Goal: Find specific page/section: Find specific page/section

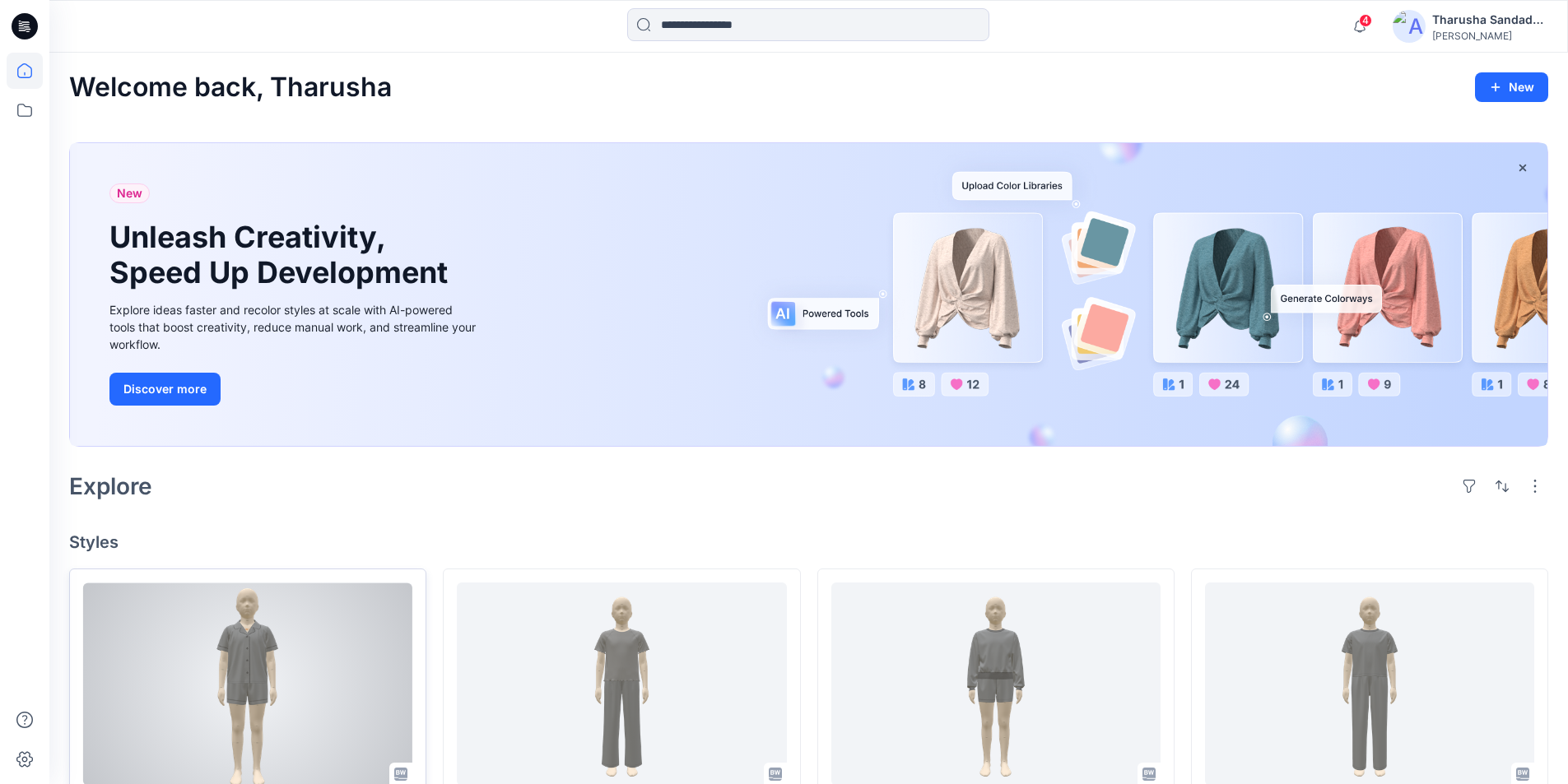
scroll to position [114, 0]
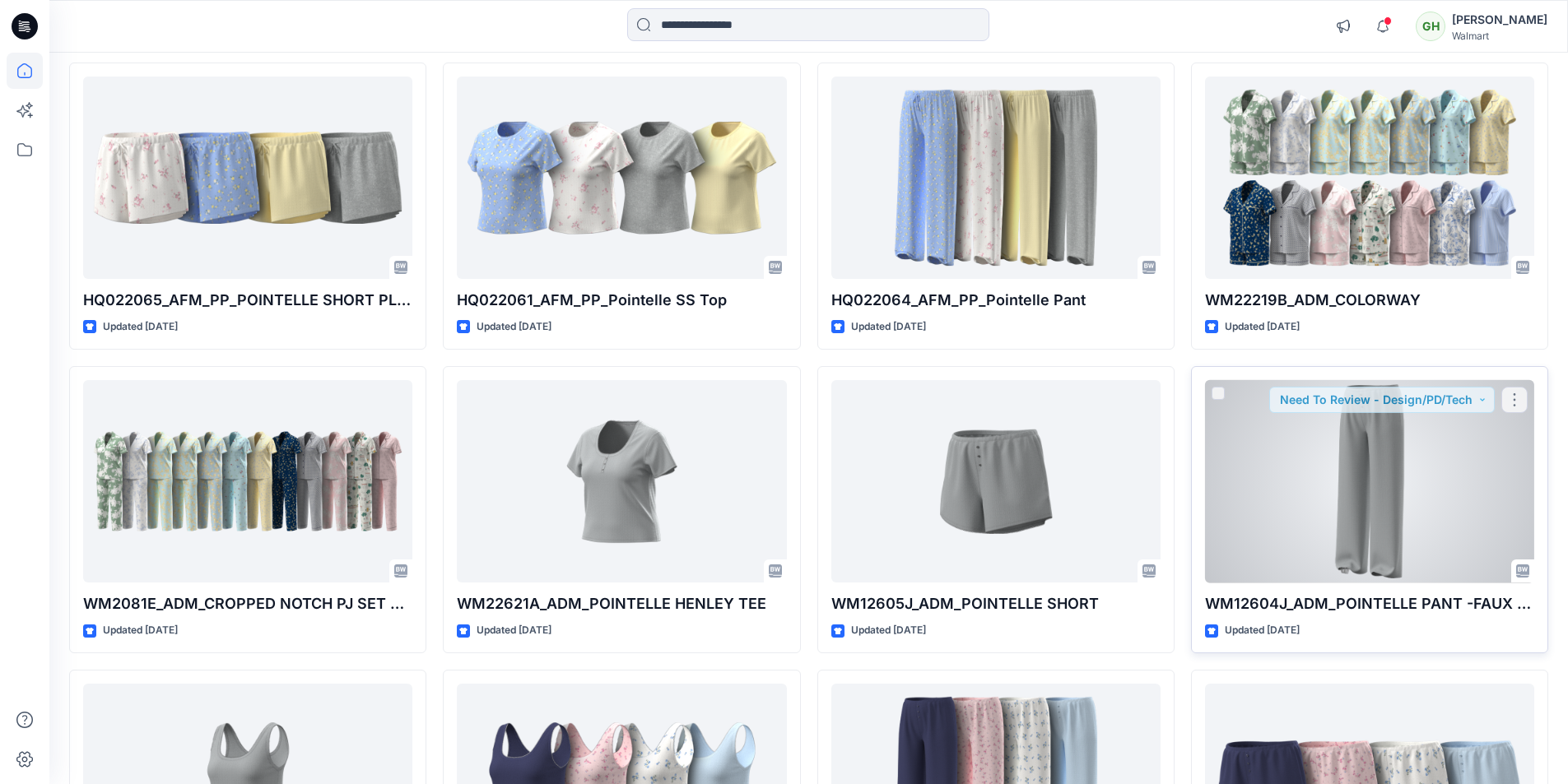
scroll to position [165, 0]
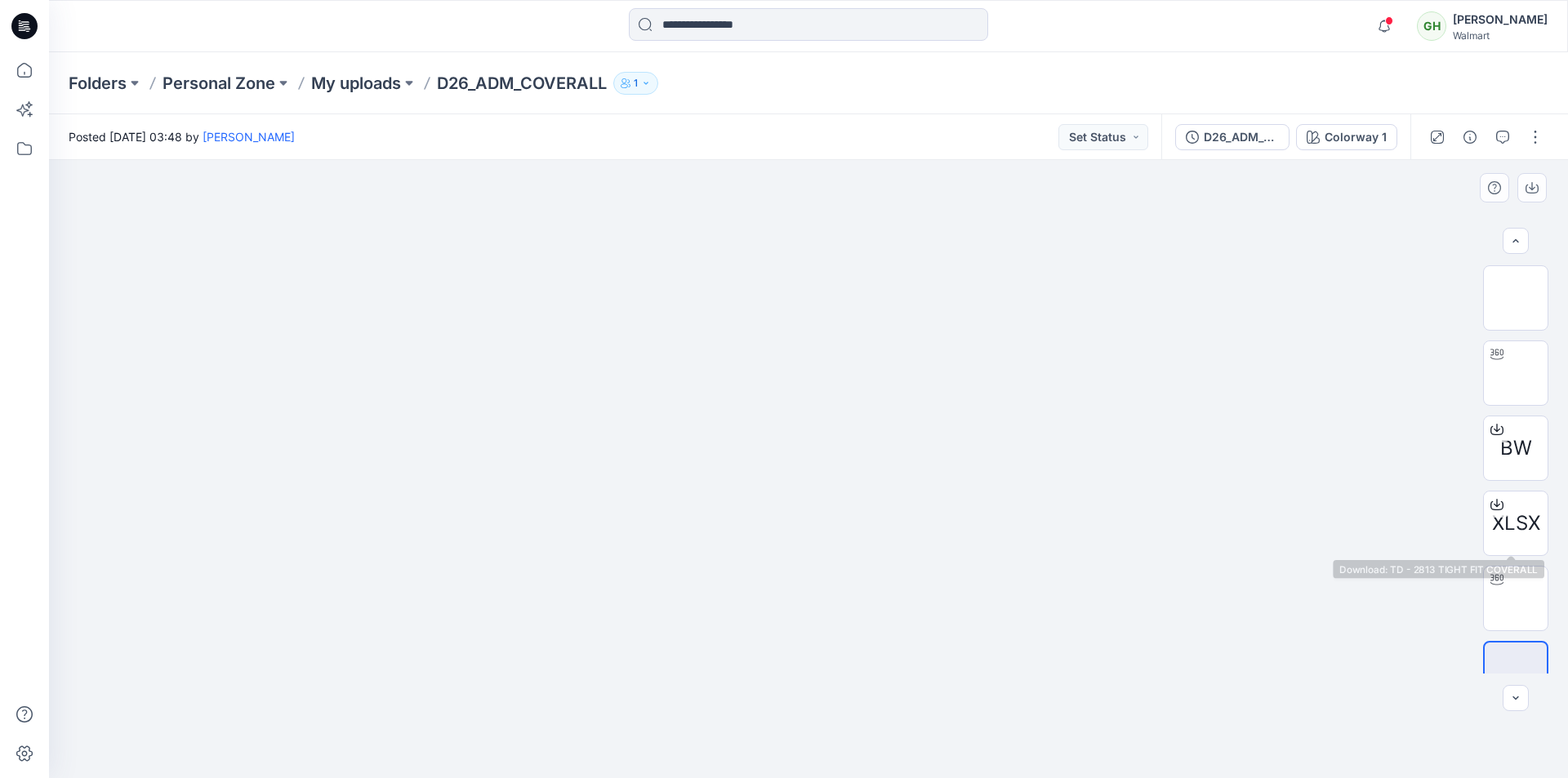
scroll to position [33, 0]
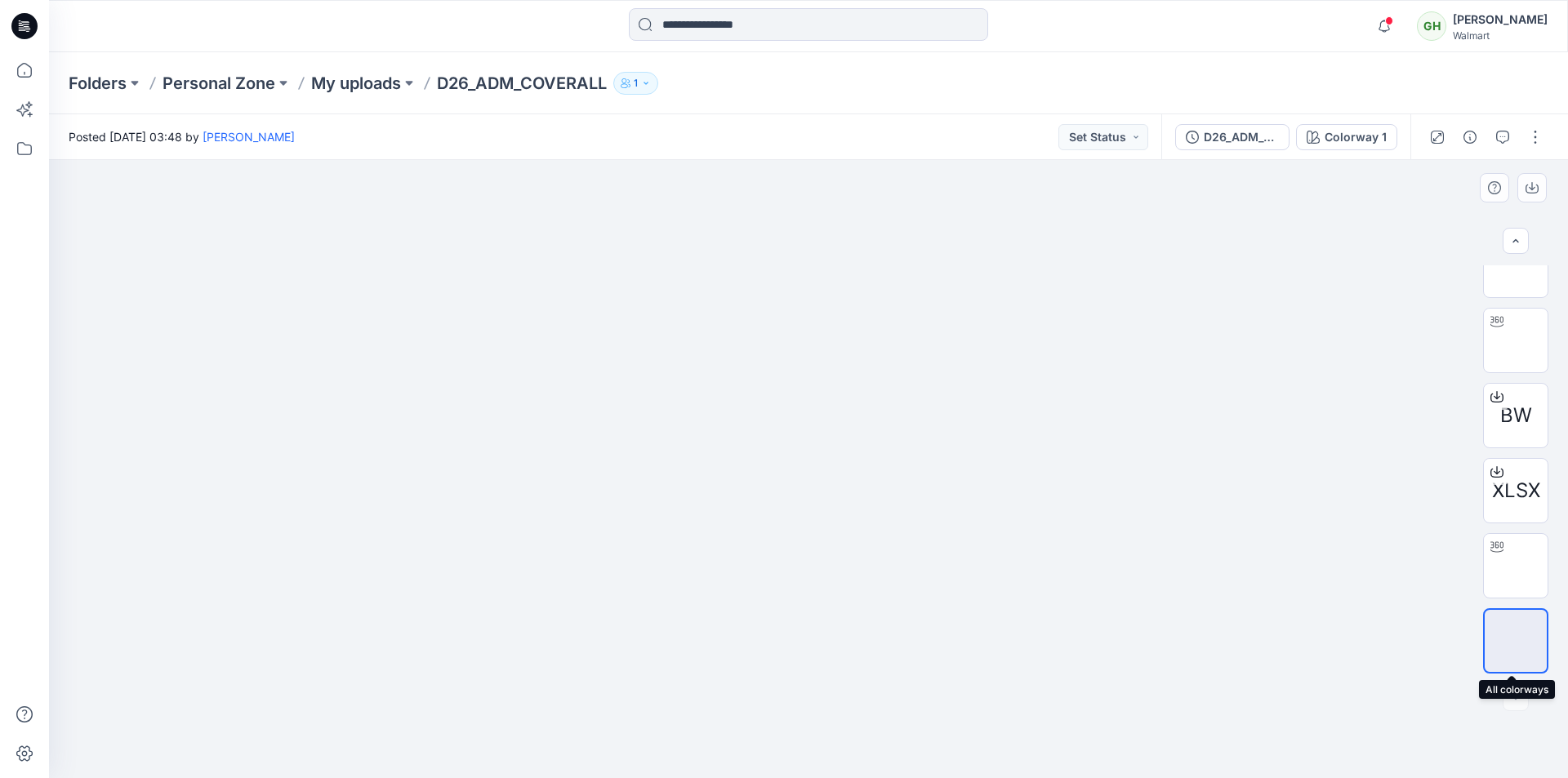
click at [1516, 641] on img at bounding box center [1516, 641] width 0 height 0
click at [1516, 340] on img at bounding box center [1516, 340] width 0 height 0
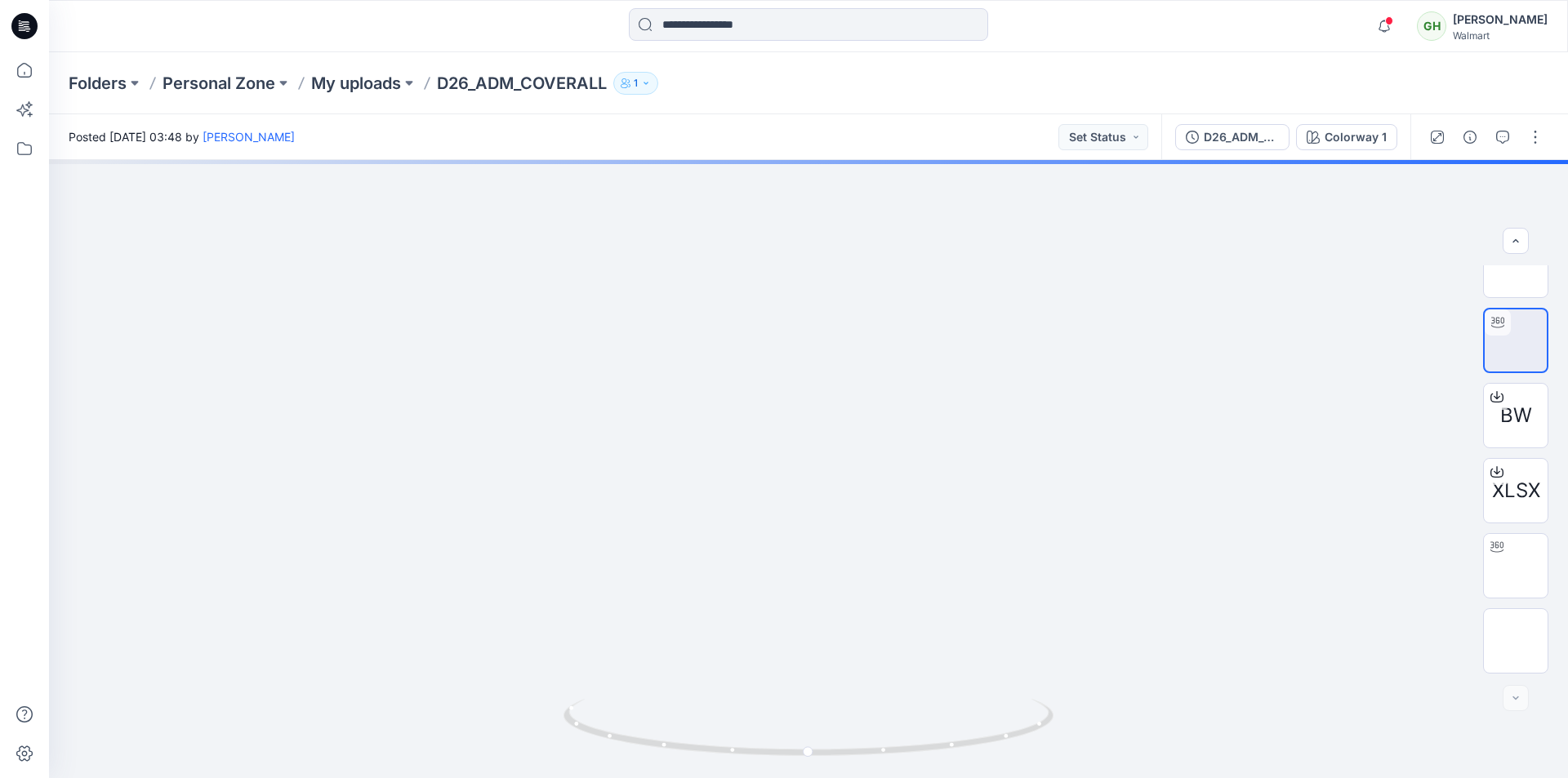
drag, startPoint x: 1352, startPoint y: 144, endPoint x: 1334, endPoint y: 143, distance: 18.0
click at [1352, 144] on div "Colorway 1" at bounding box center [1356, 136] width 62 height 18
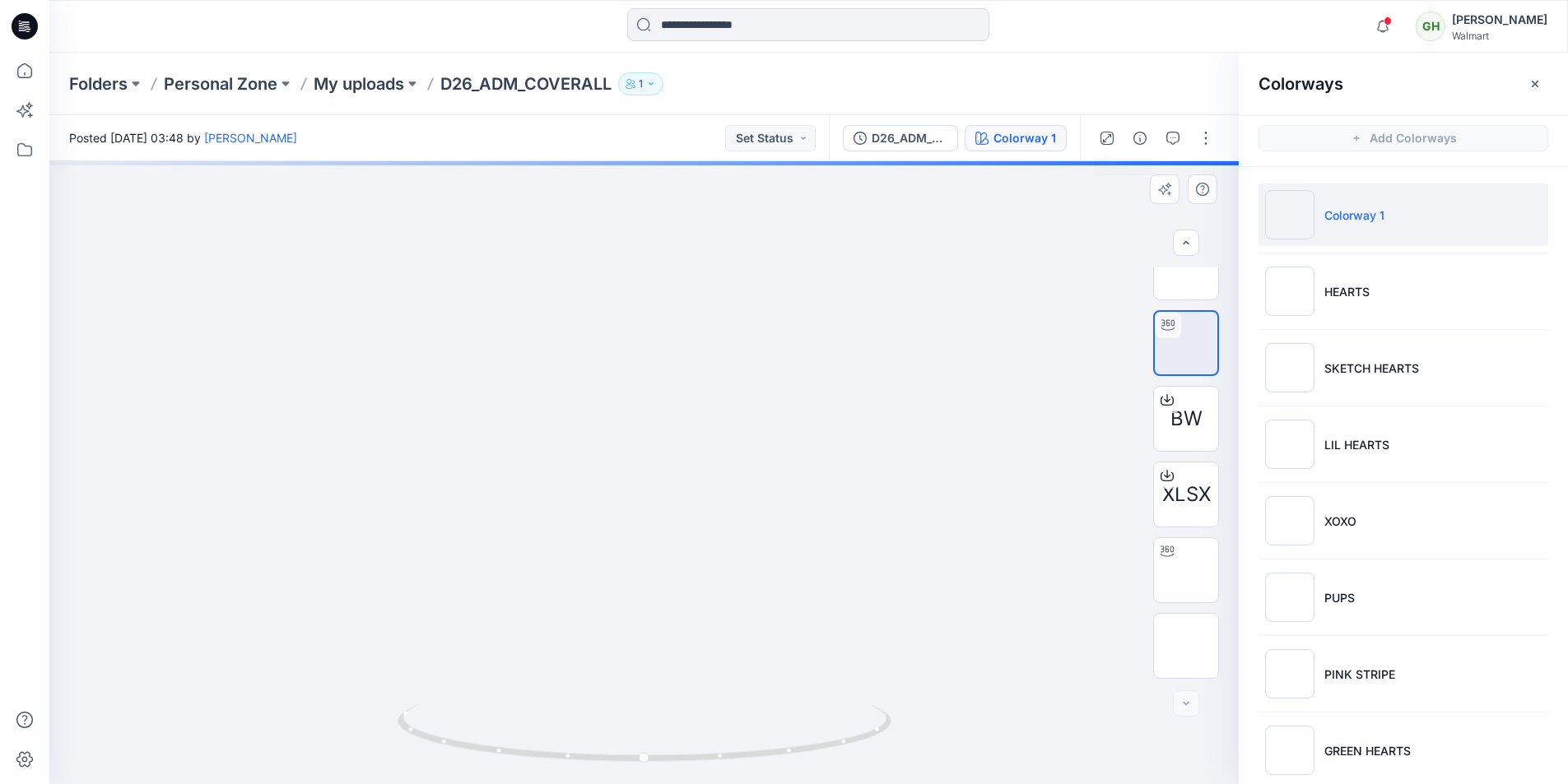
click at [1115, 144] on button "button" at bounding box center [1106, 137] width 26 height 26
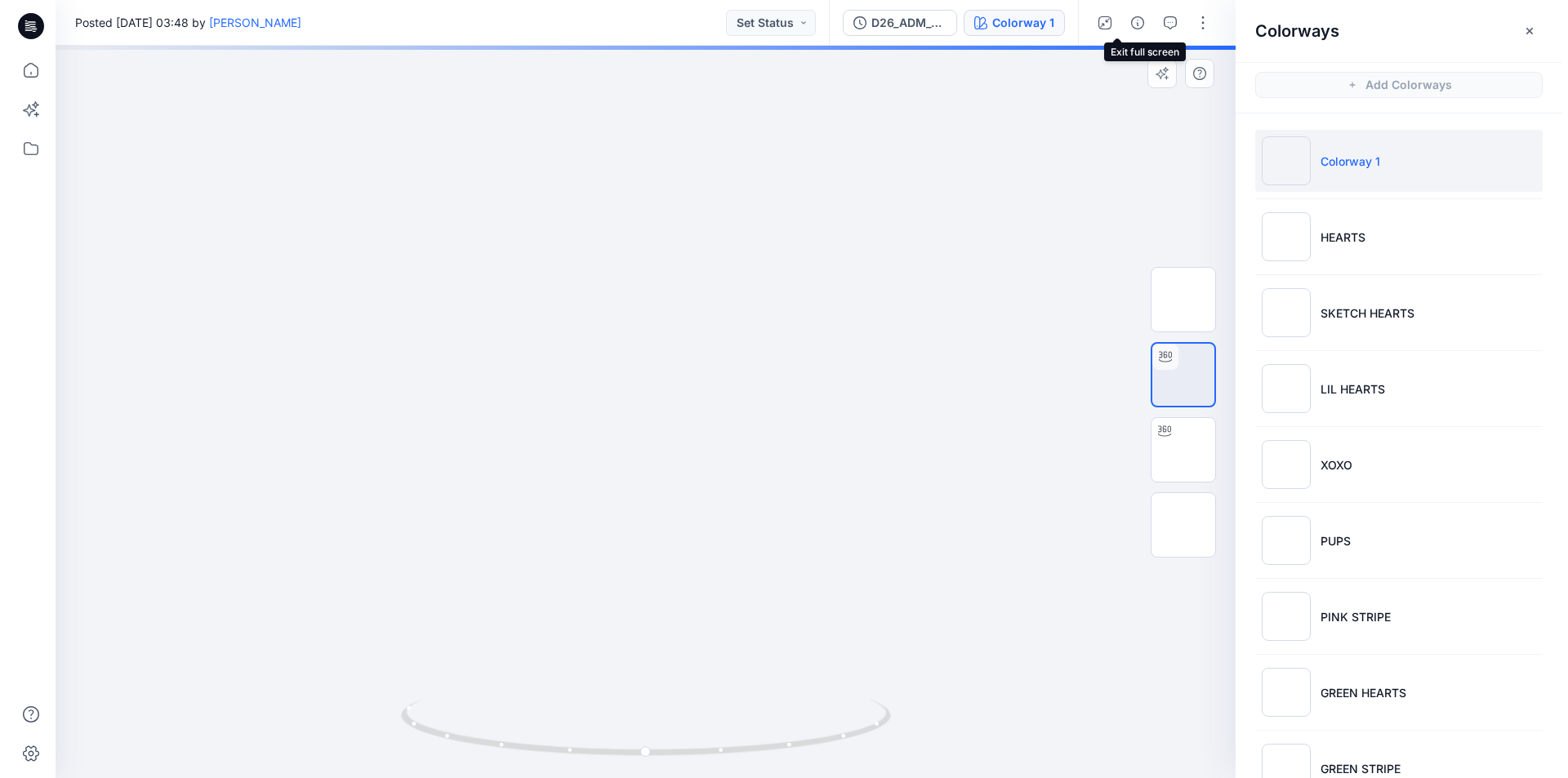
scroll to position [0, 0]
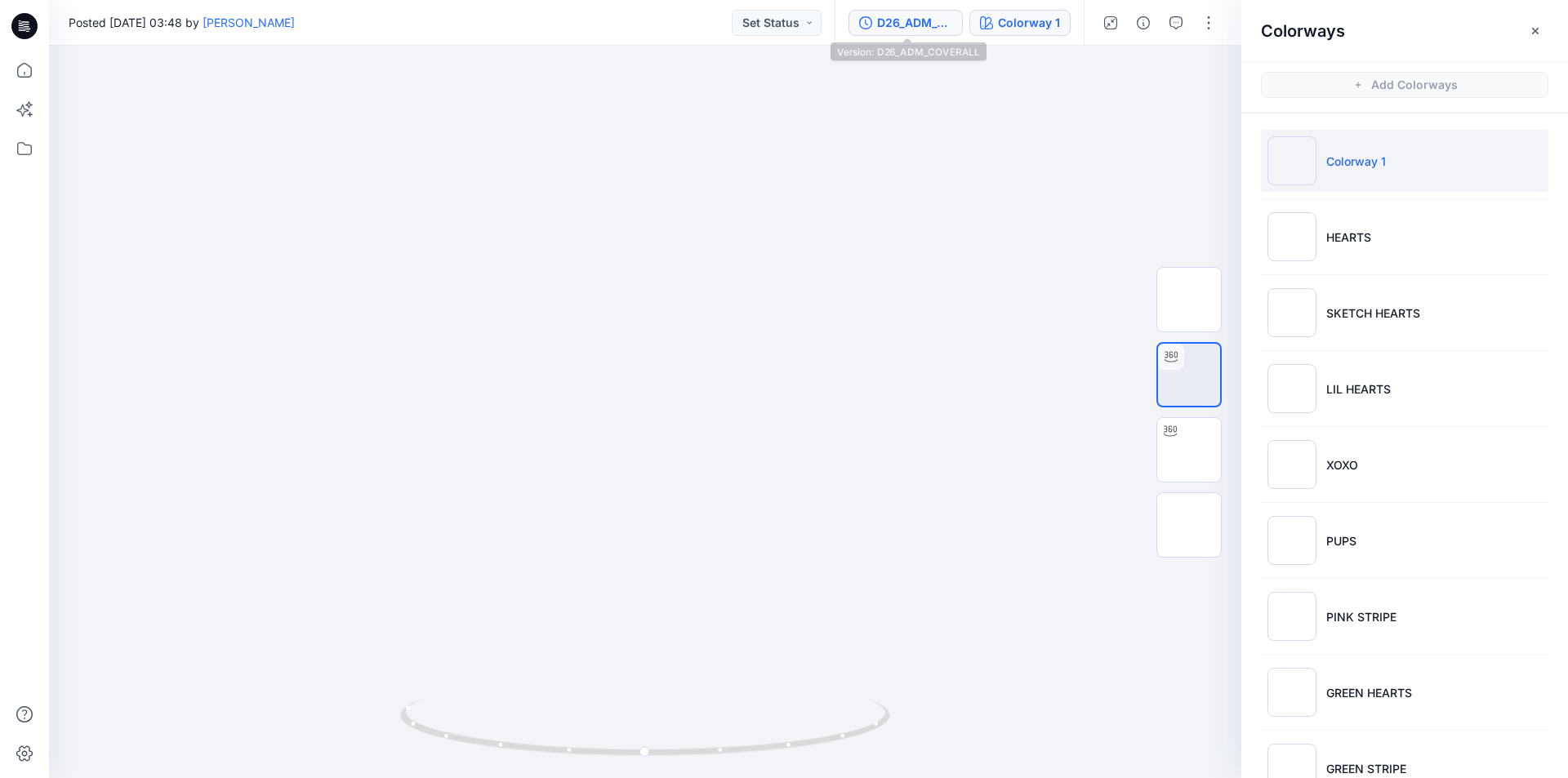
click at [900, 24] on div "D26_ADM_COVERALL" at bounding box center [915, 22] width 75 height 18
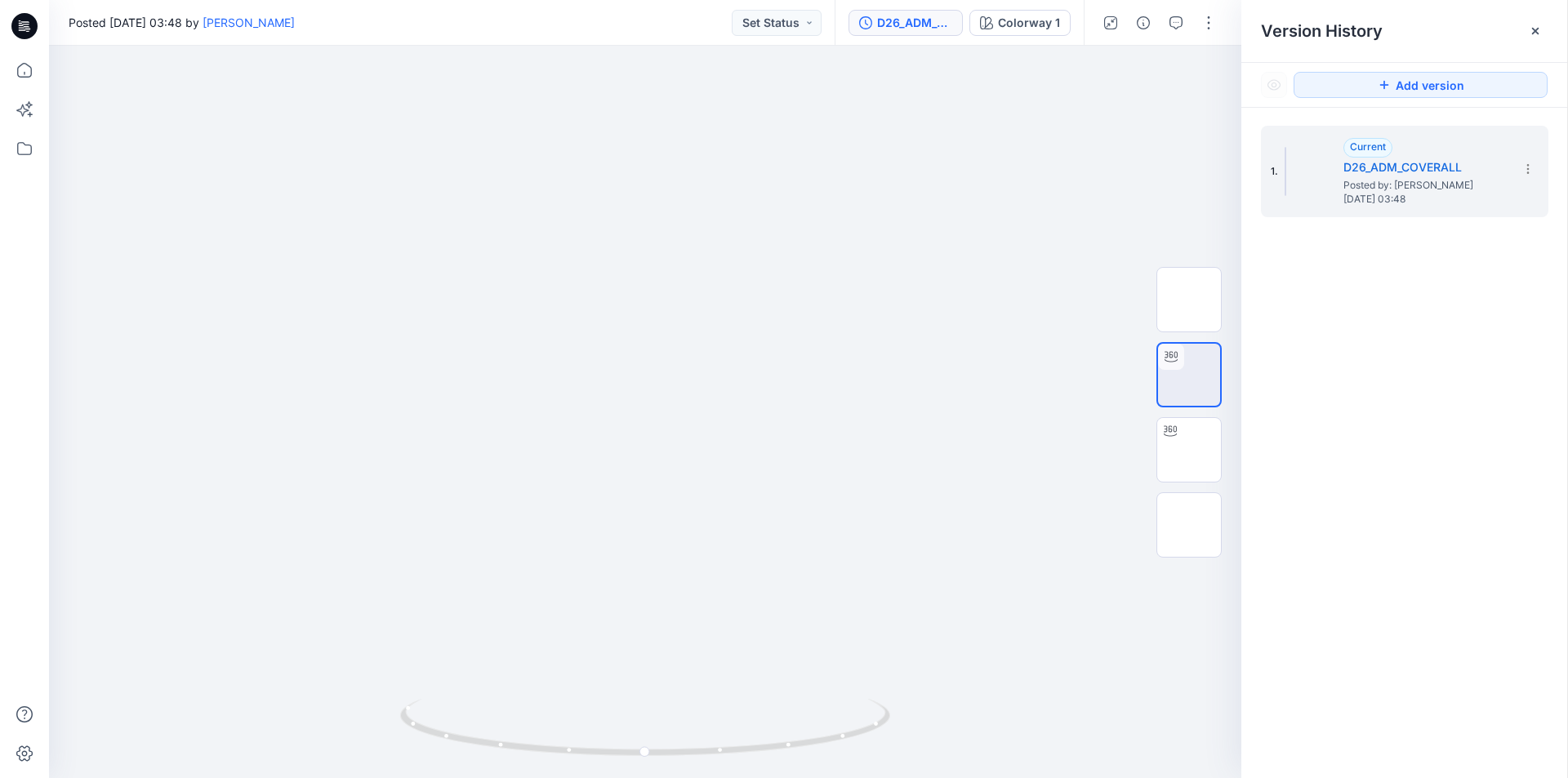
click at [898, 23] on div "D26_ADM_COVERALL" at bounding box center [915, 22] width 75 height 18
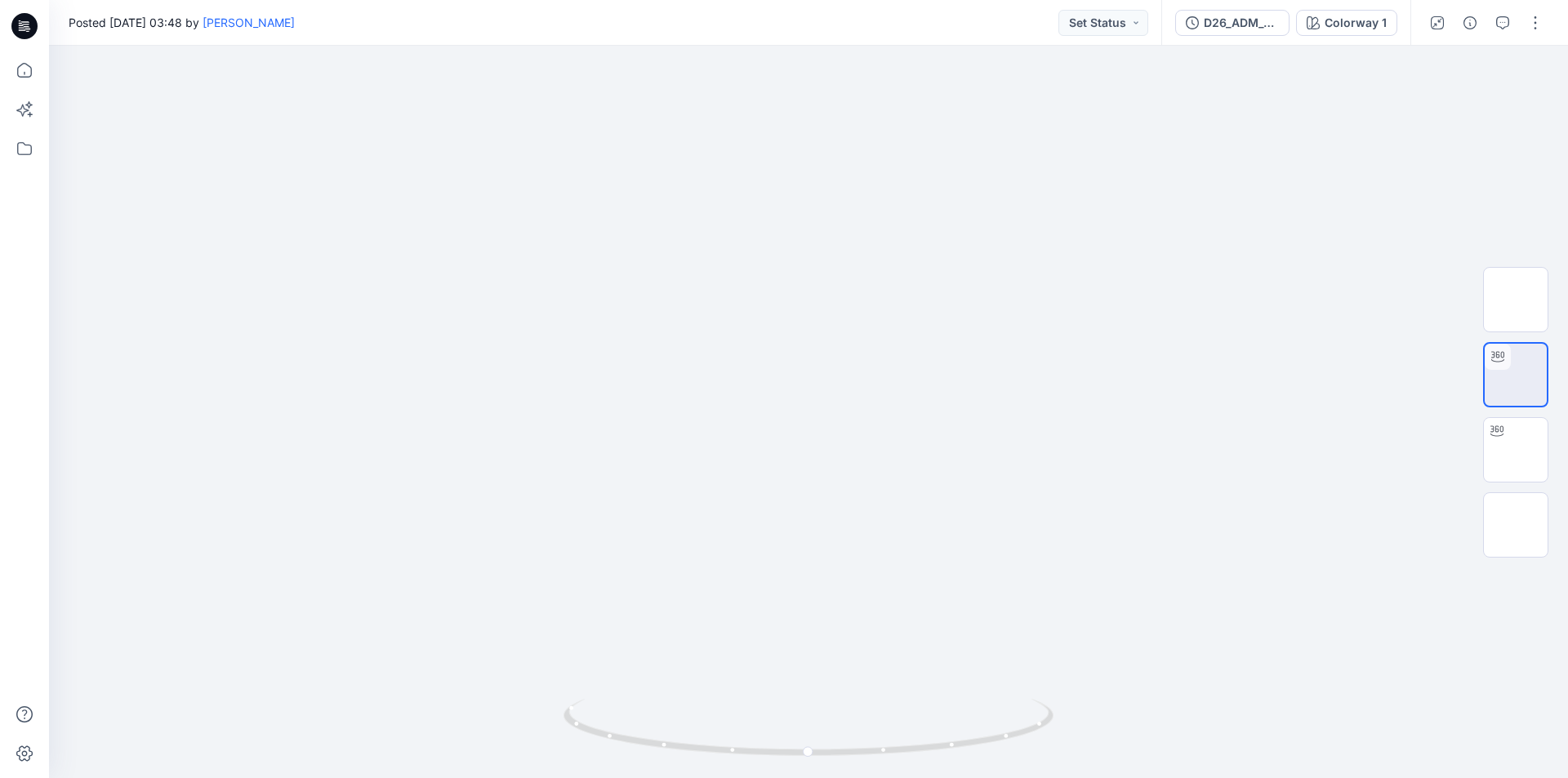
click at [1252, 36] on div "D26_ADM_COVERALL Colorway 1" at bounding box center [1286, 23] width 249 height 45
drag, startPoint x: 1236, startPoint y: 24, endPoint x: 1297, endPoint y: 39, distance: 62.8
click at [1239, 26] on div "D26_ADM_COVERALL" at bounding box center [1241, 22] width 75 height 18
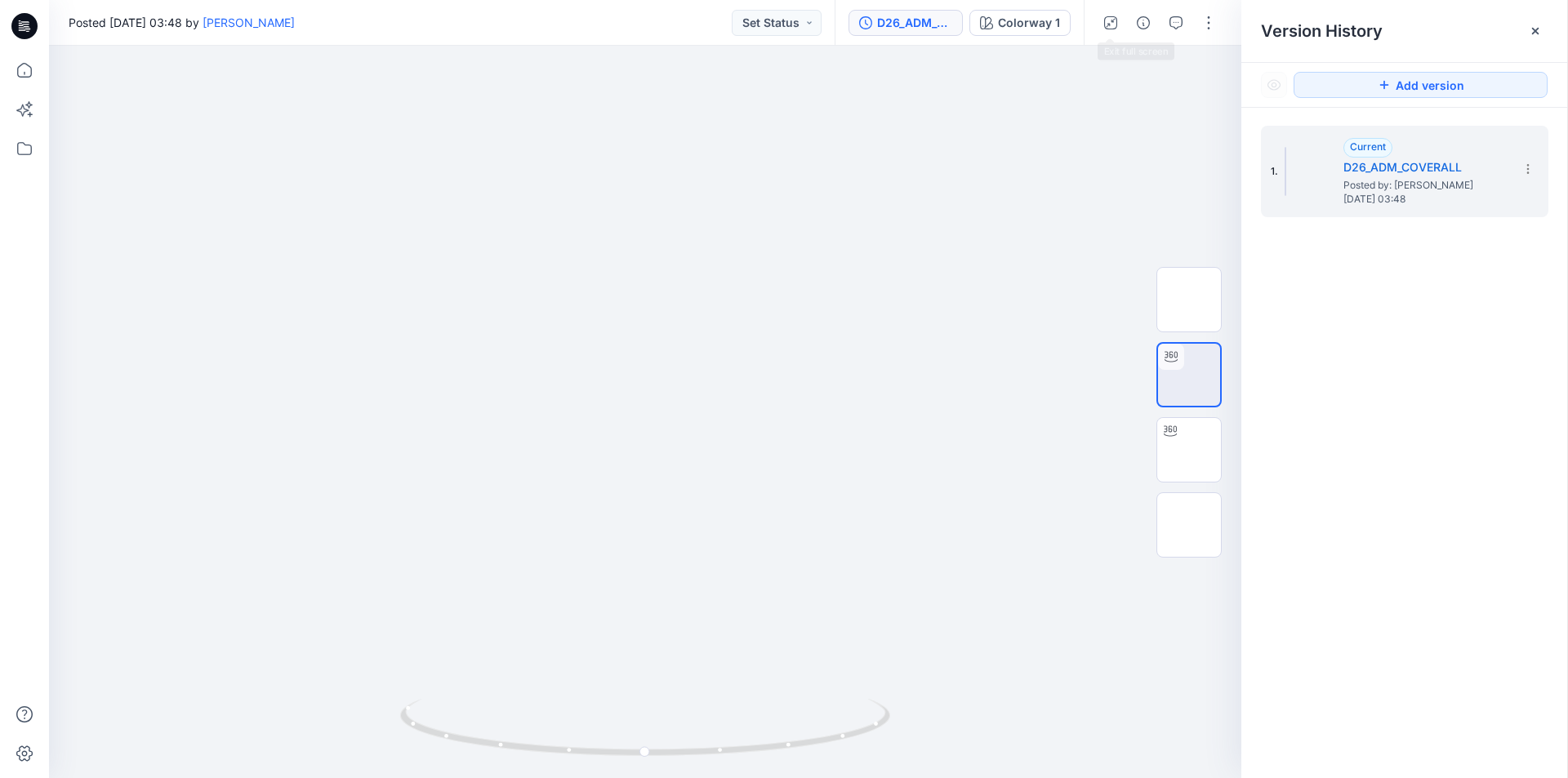
click at [1112, 21] on icon "button" at bounding box center [1111, 22] width 9 height 9
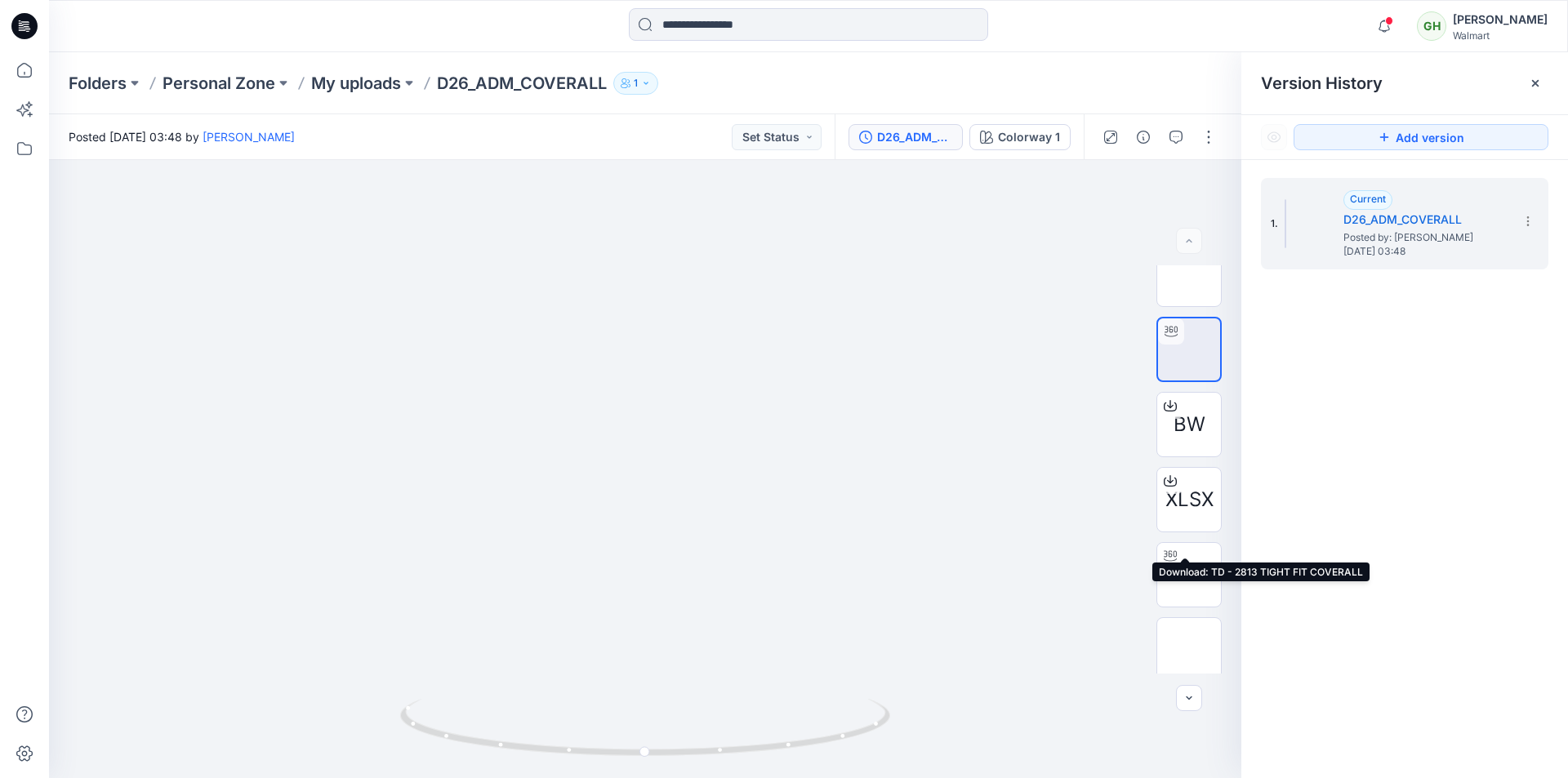
scroll to position [33, 0]
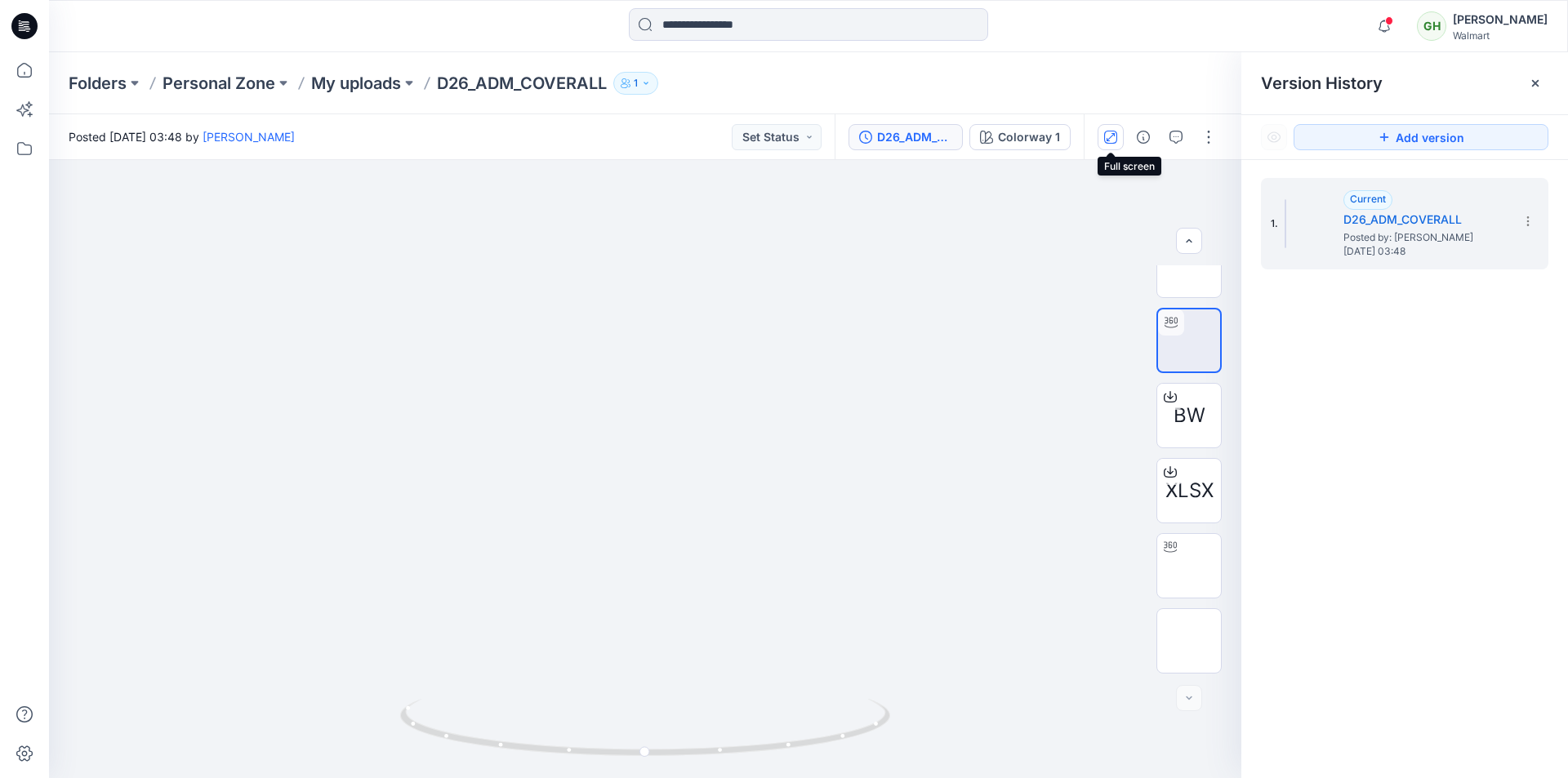
click at [1107, 136] on icon "button" at bounding box center [1111, 137] width 13 height 13
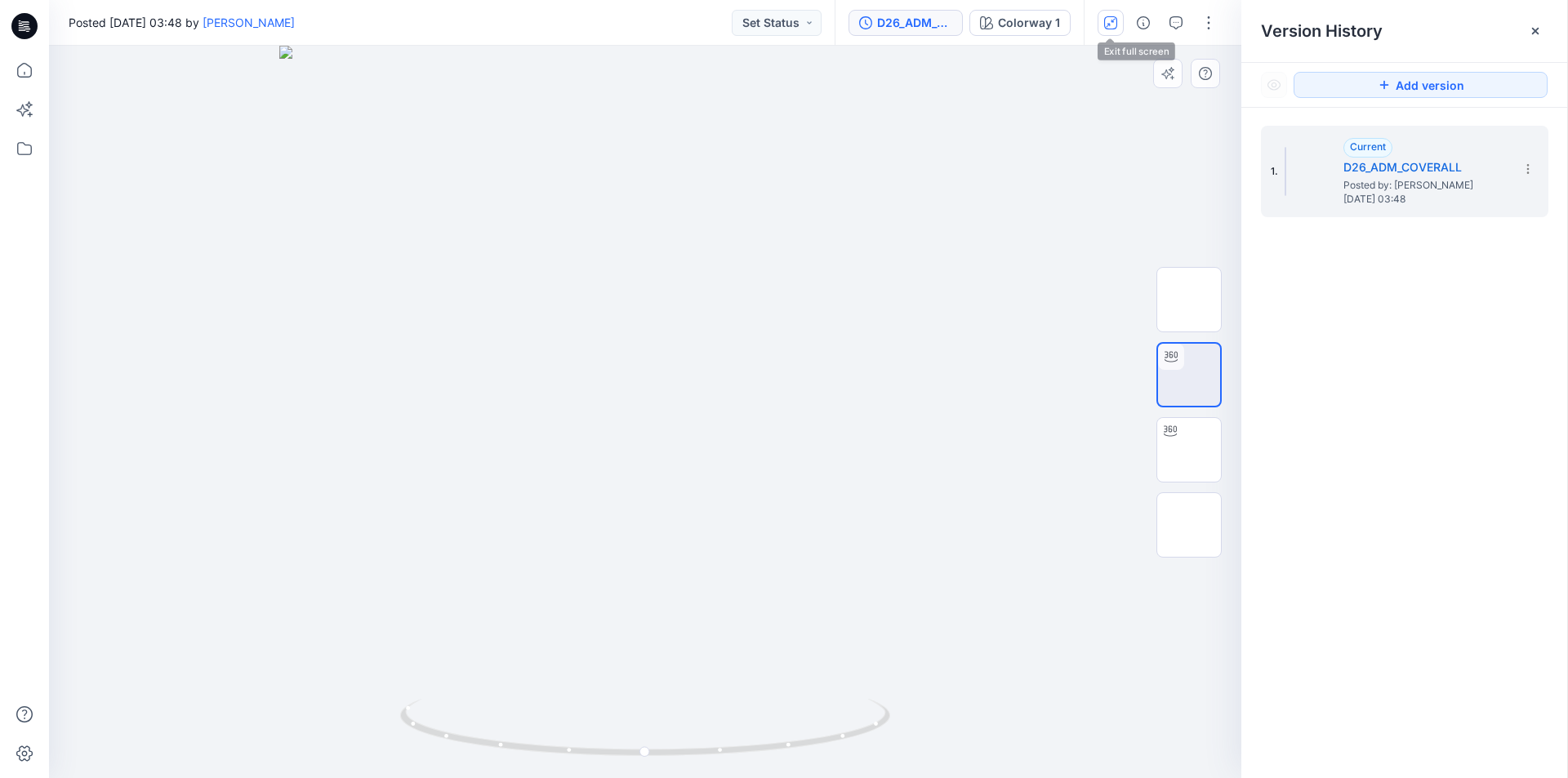
scroll to position [0, 0]
click at [1039, 33] on button "Colorway 1" at bounding box center [1020, 23] width 101 height 26
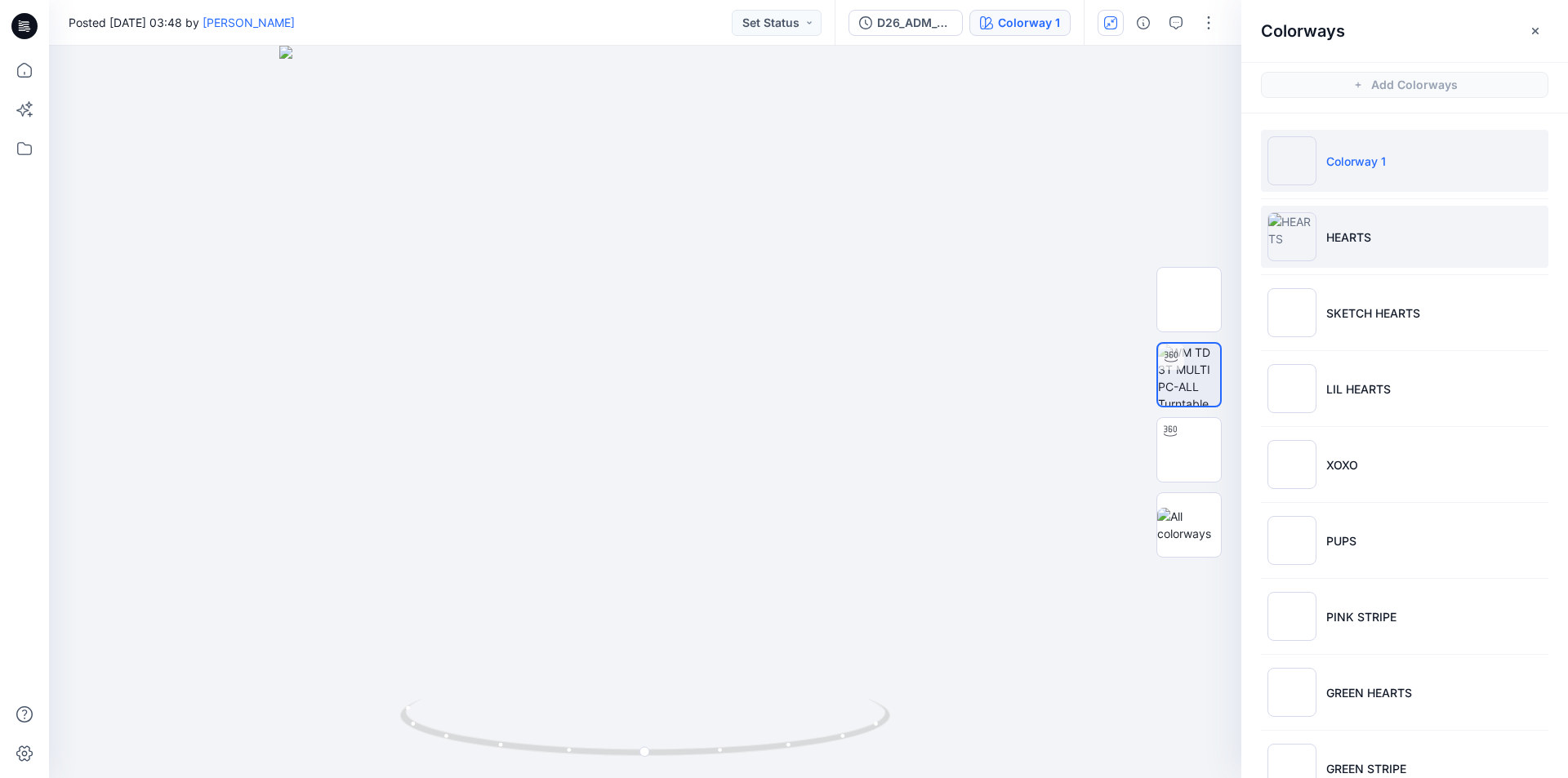
click at [1333, 240] on p "HEARTS" at bounding box center [1348, 237] width 45 height 17
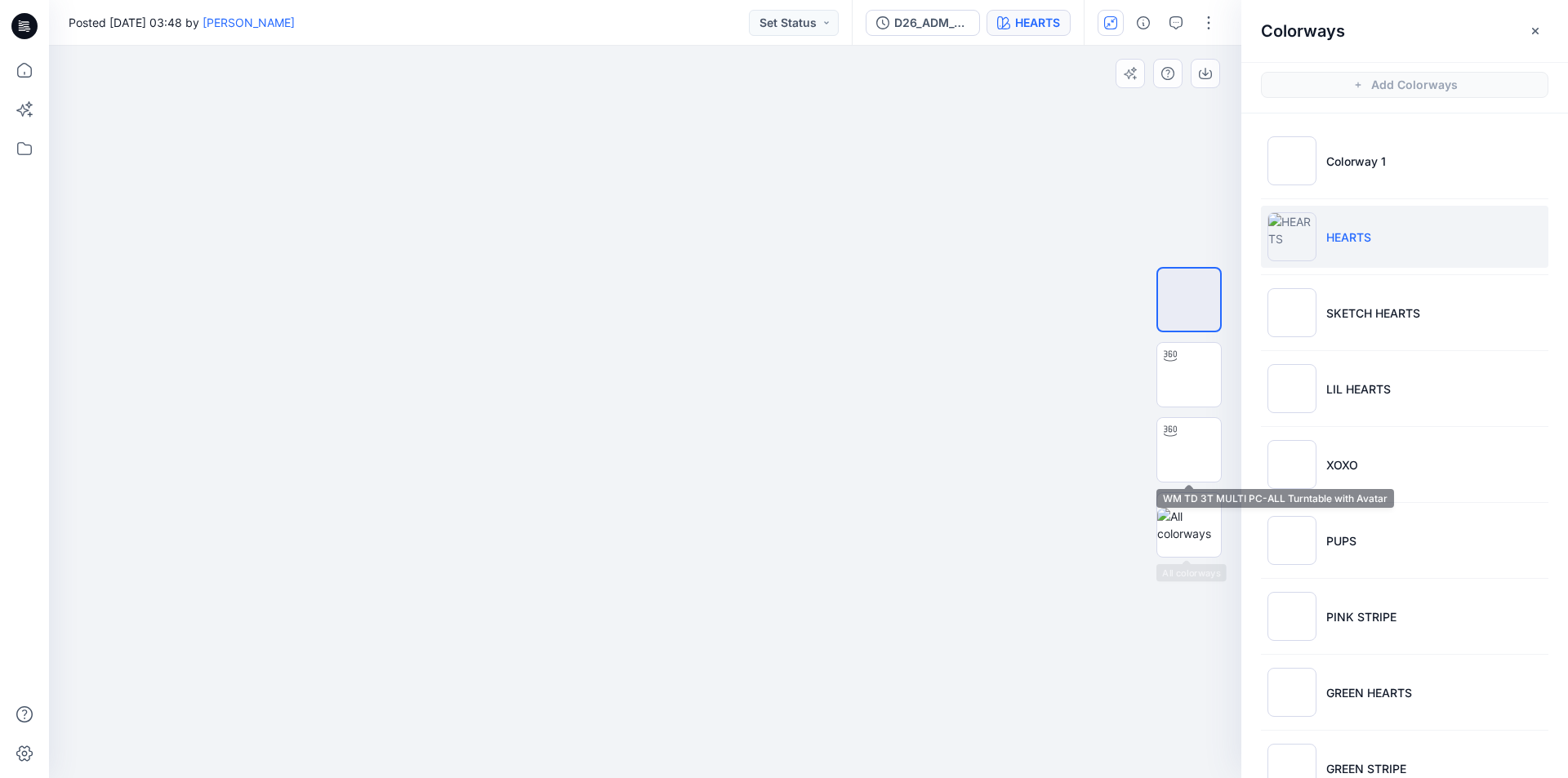
click at [1189, 450] on img at bounding box center [1189, 450] width 0 height 0
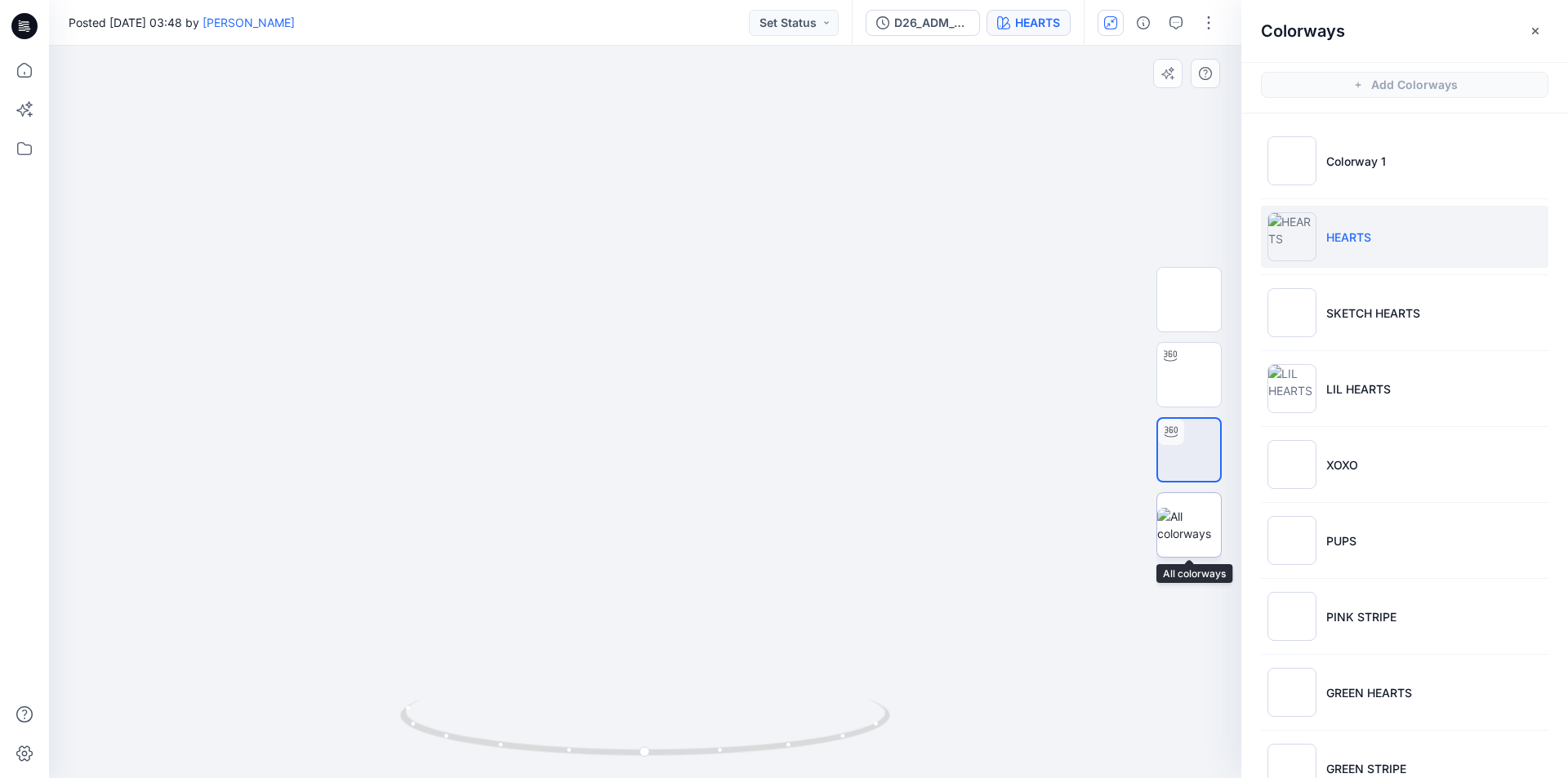
click at [1192, 527] on img at bounding box center [1189, 525] width 64 height 35
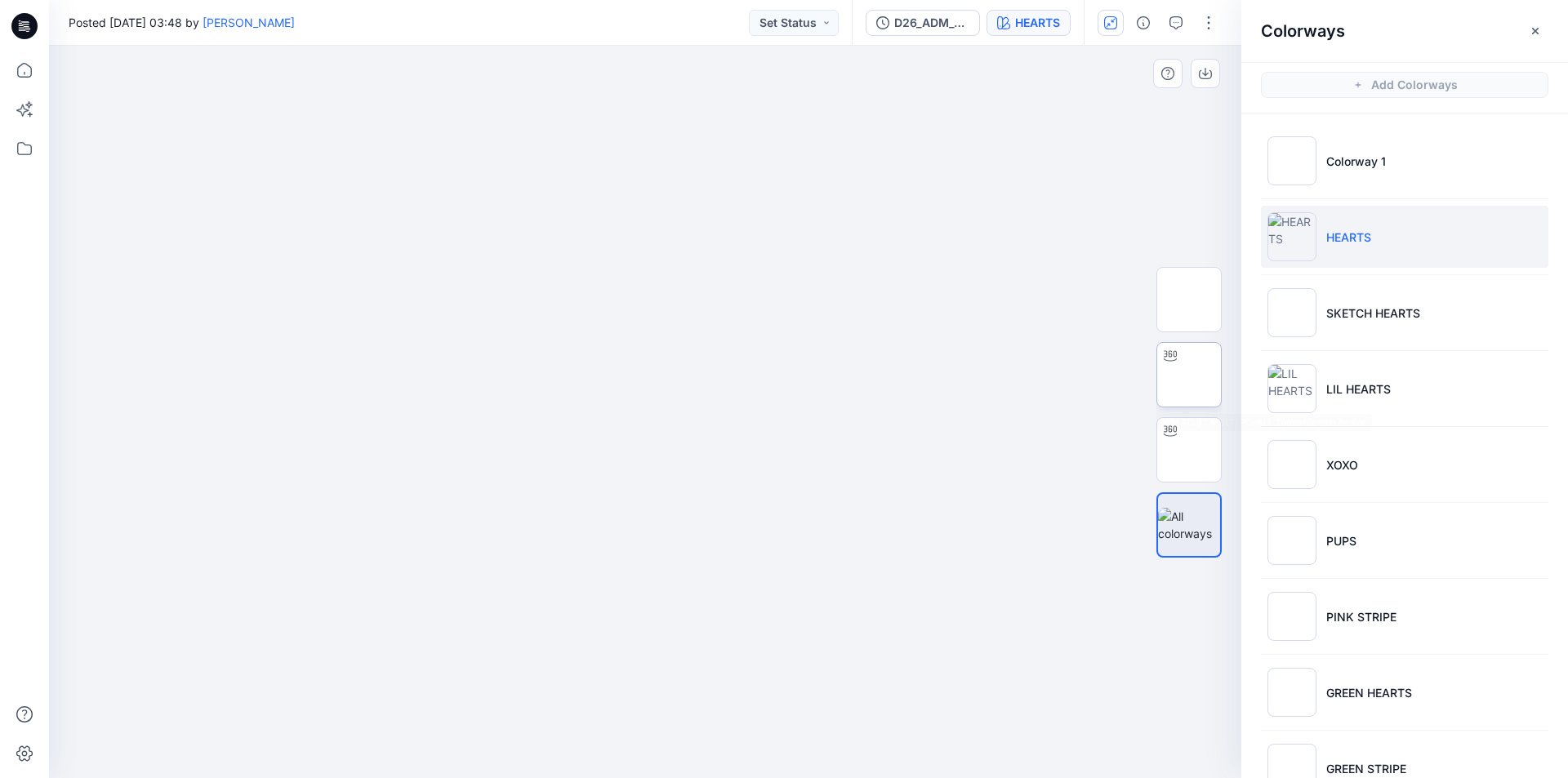
click at [1189, 375] on img at bounding box center [1189, 375] width 0 height 0
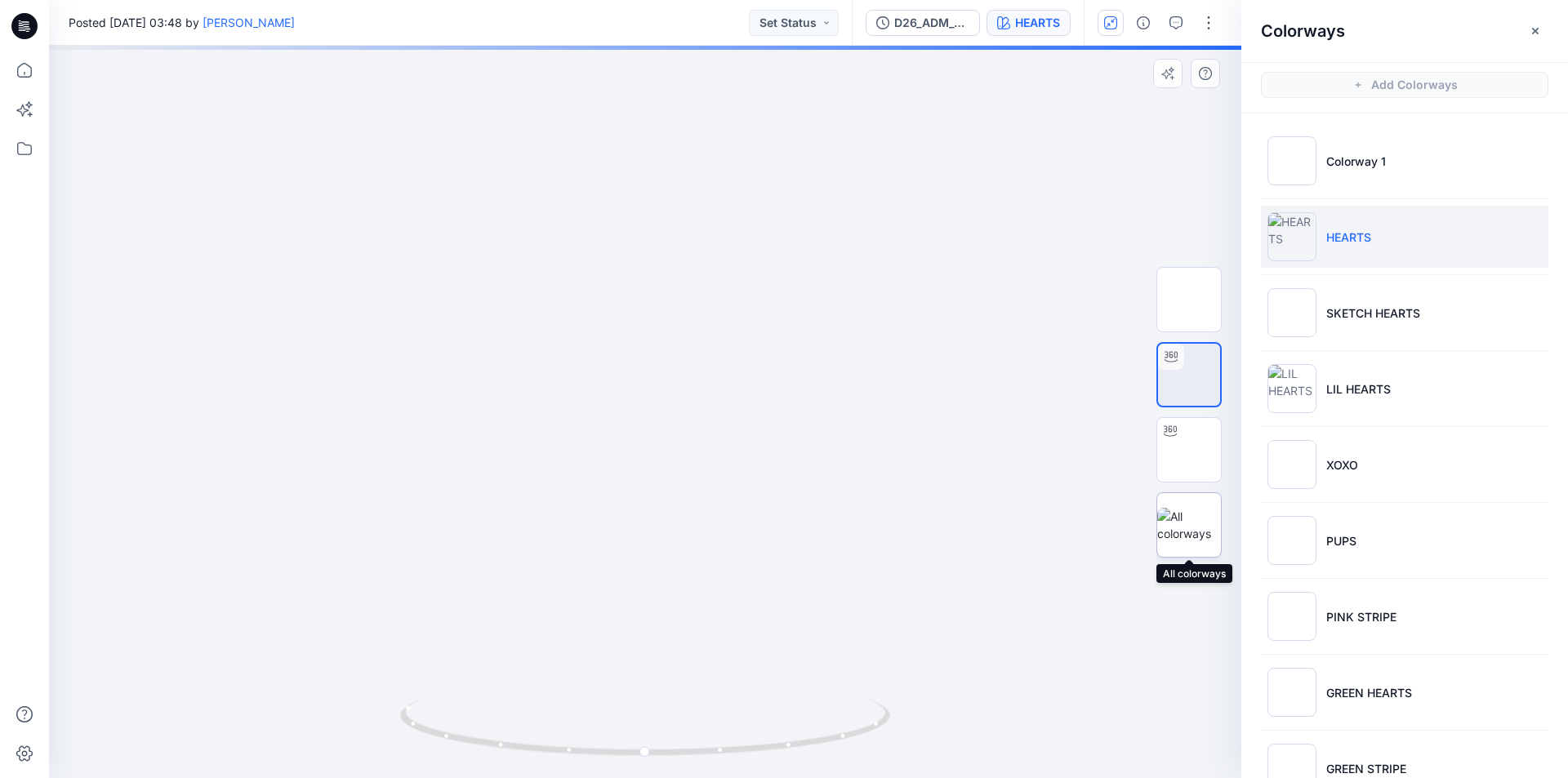
click at [1190, 520] on img at bounding box center [1189, 525] width 64 height 35
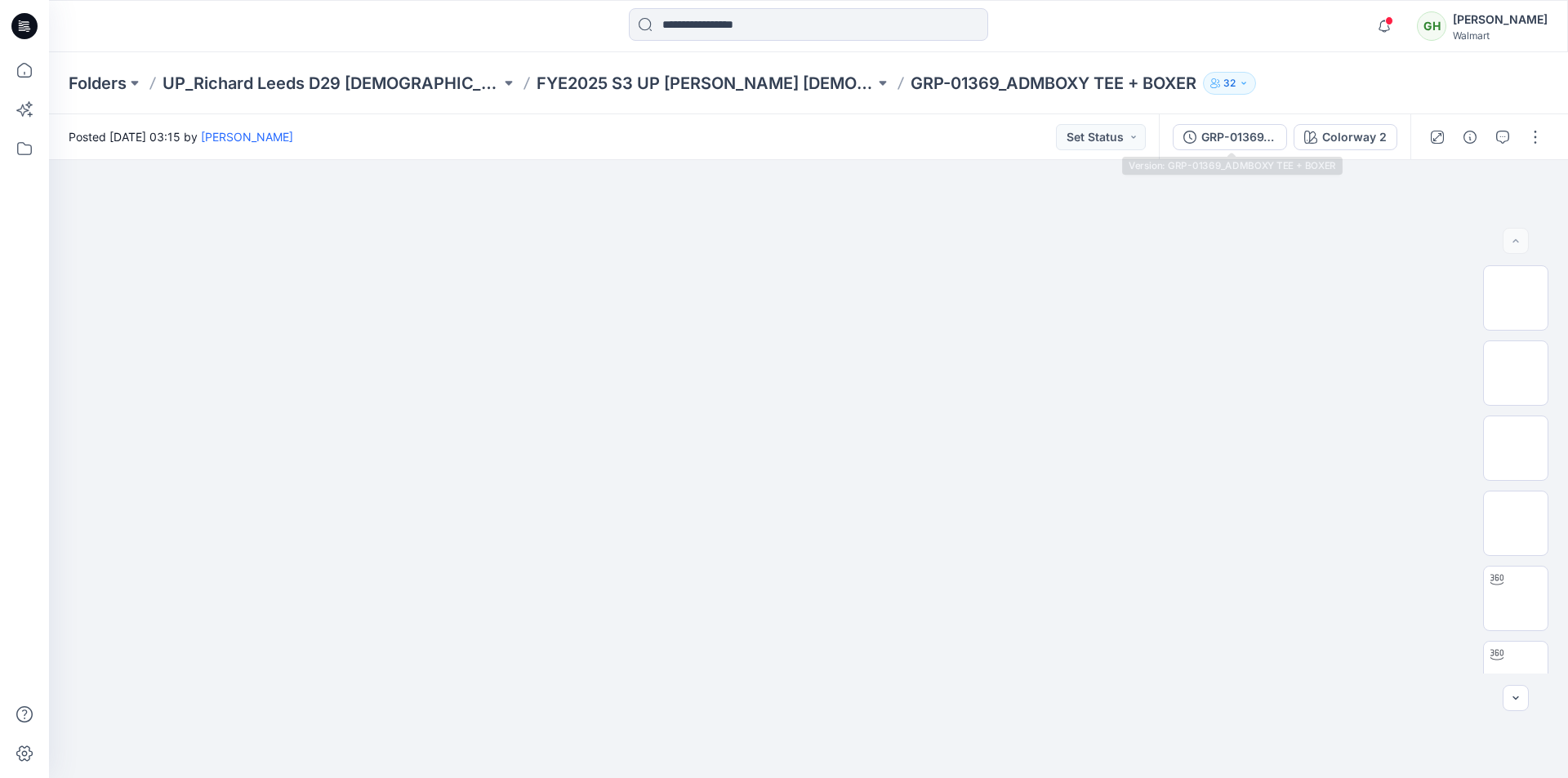
click at [1256, 131] on div "GRP-01369_ADMBOXY TEE + BOXER" at bounding box center [1239, 136] width 75 height 18
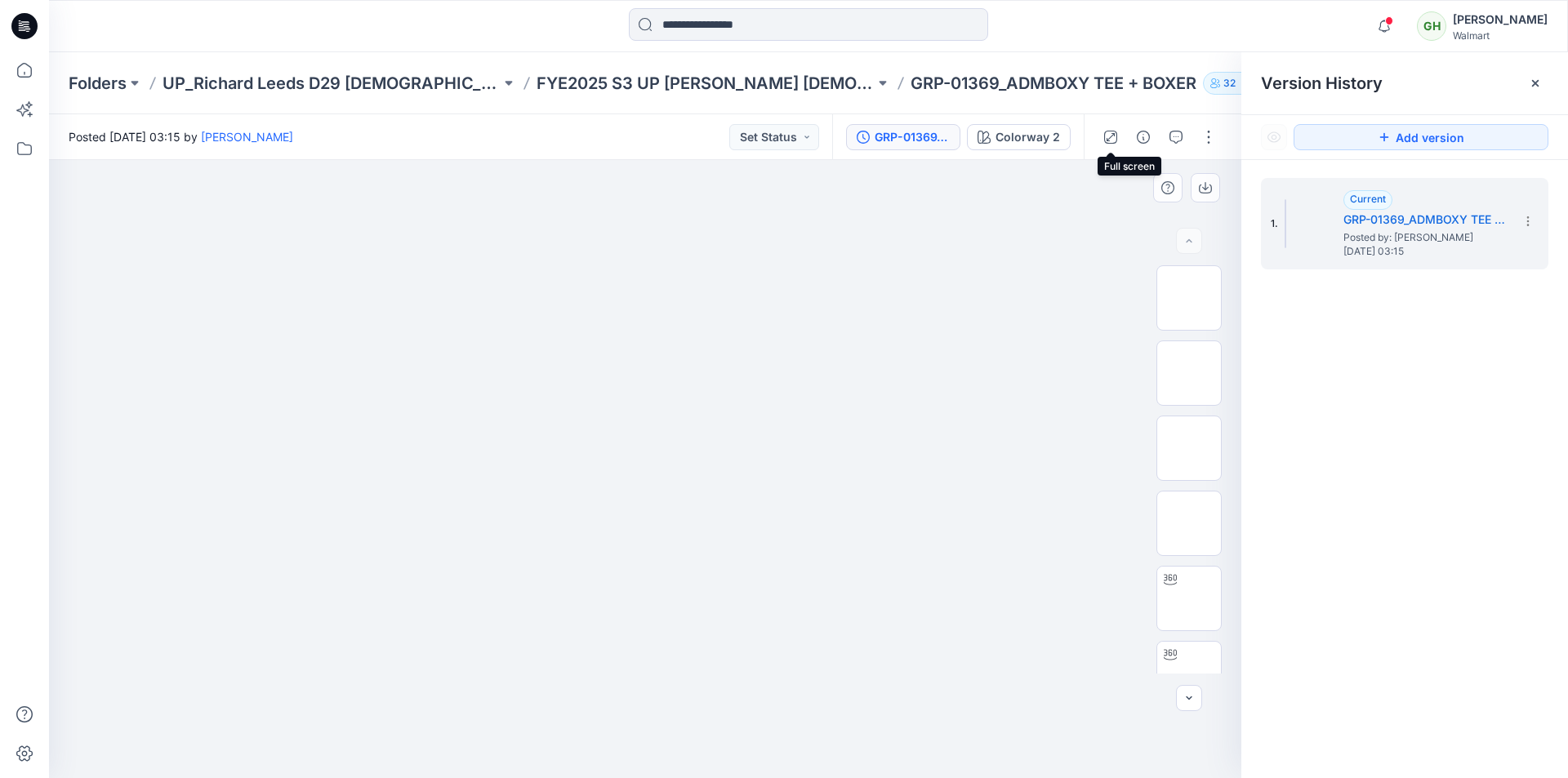
click at [1112, 137] on icon "button" at bounding box center [1111, 137] width 13 height 13
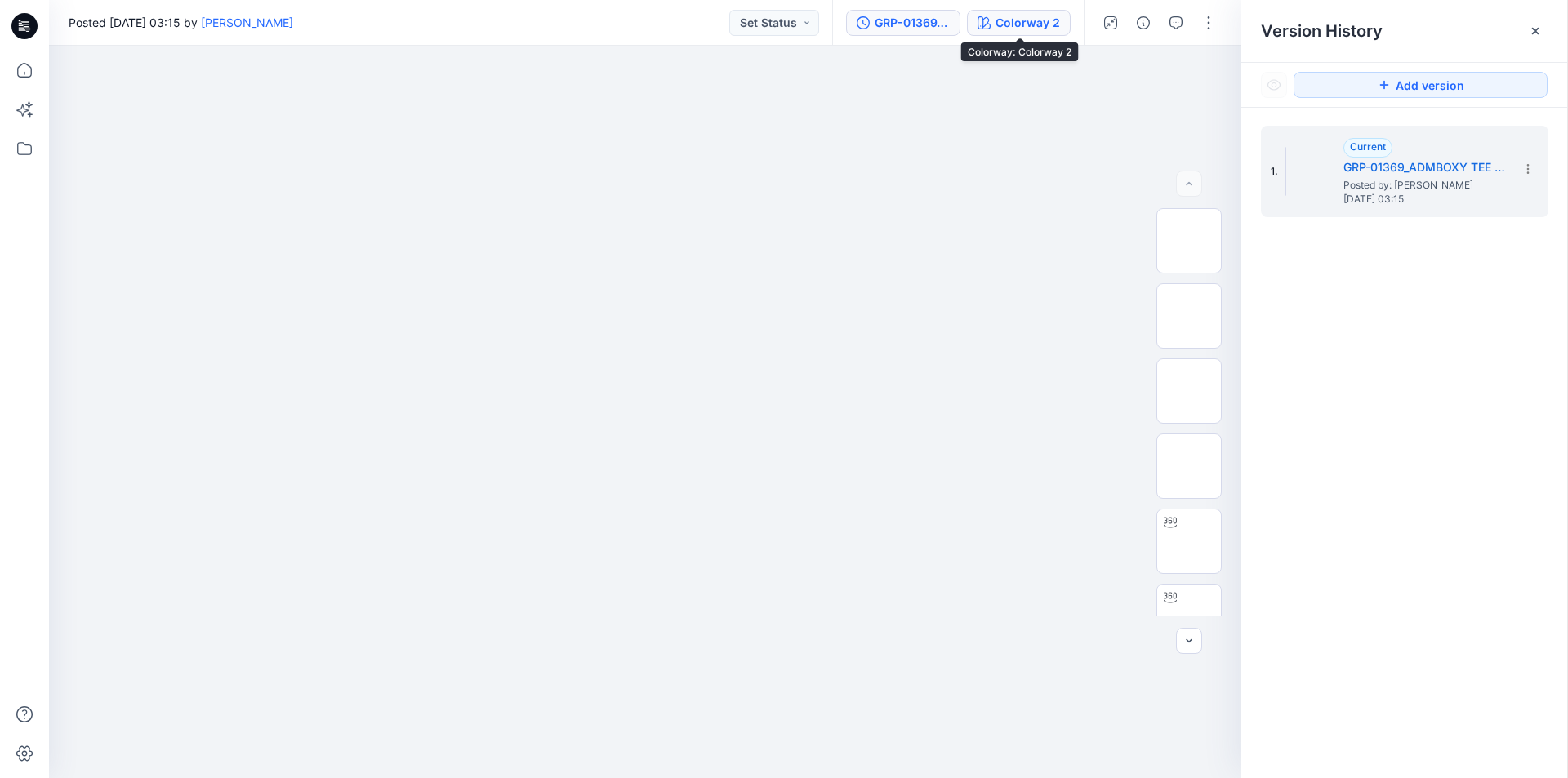
click at [1036, 32] on button "Colorway 2" at bounding box center [1018, 23] width 104 height 26
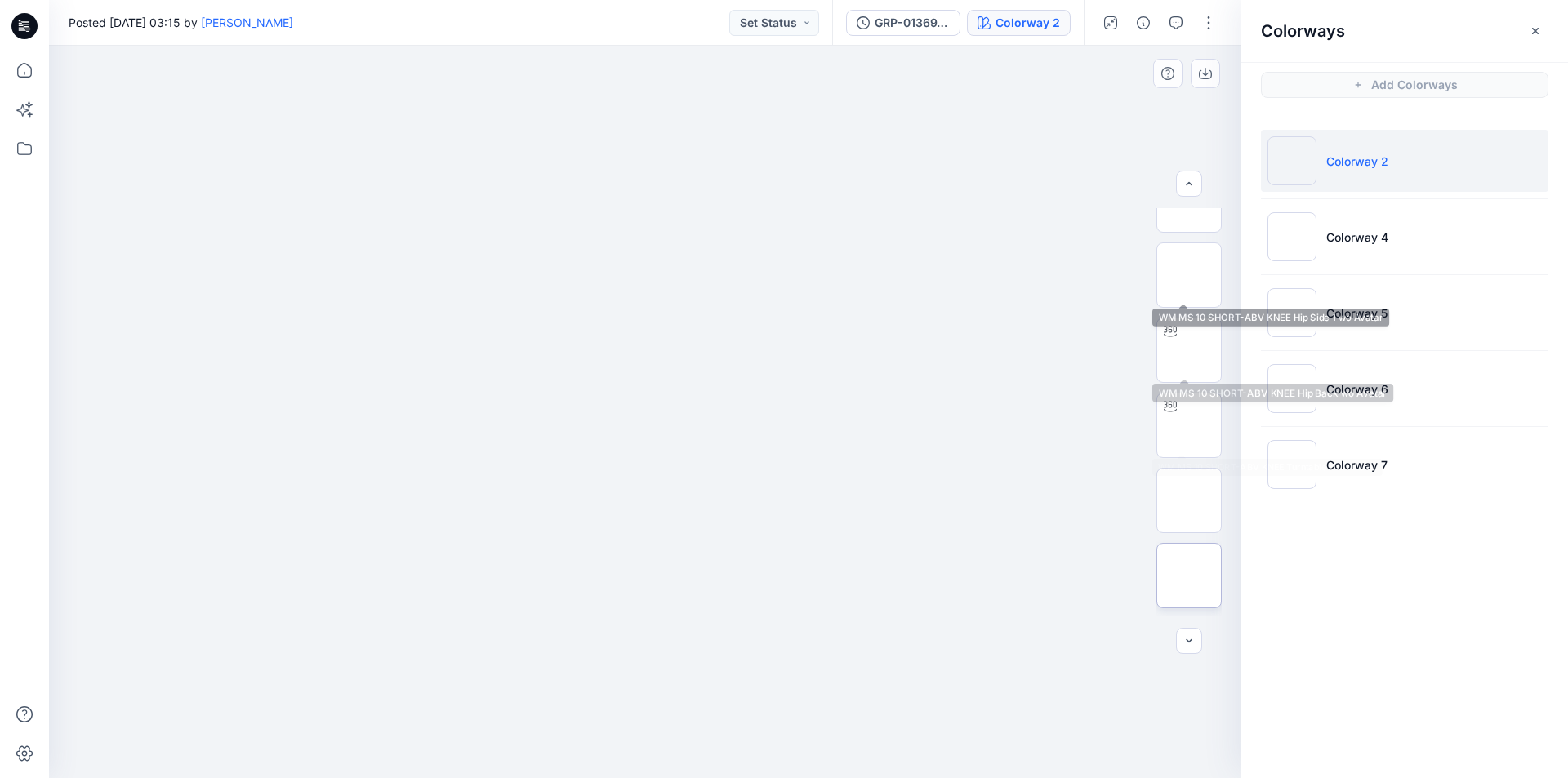
scroll to position [245, 0]
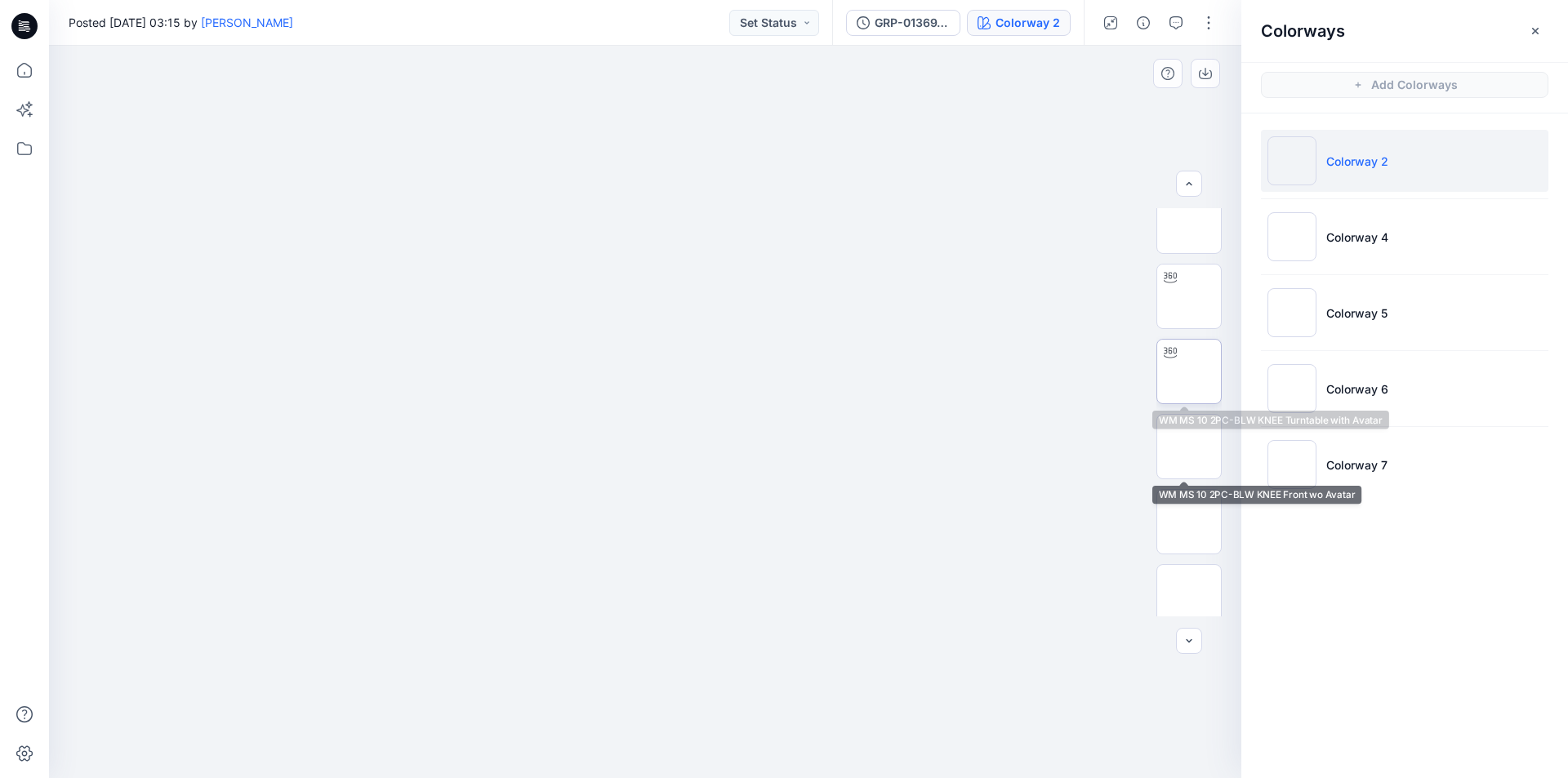
click at [1189, 371] on img at bounding box center [1189, 371] width 0 height 0
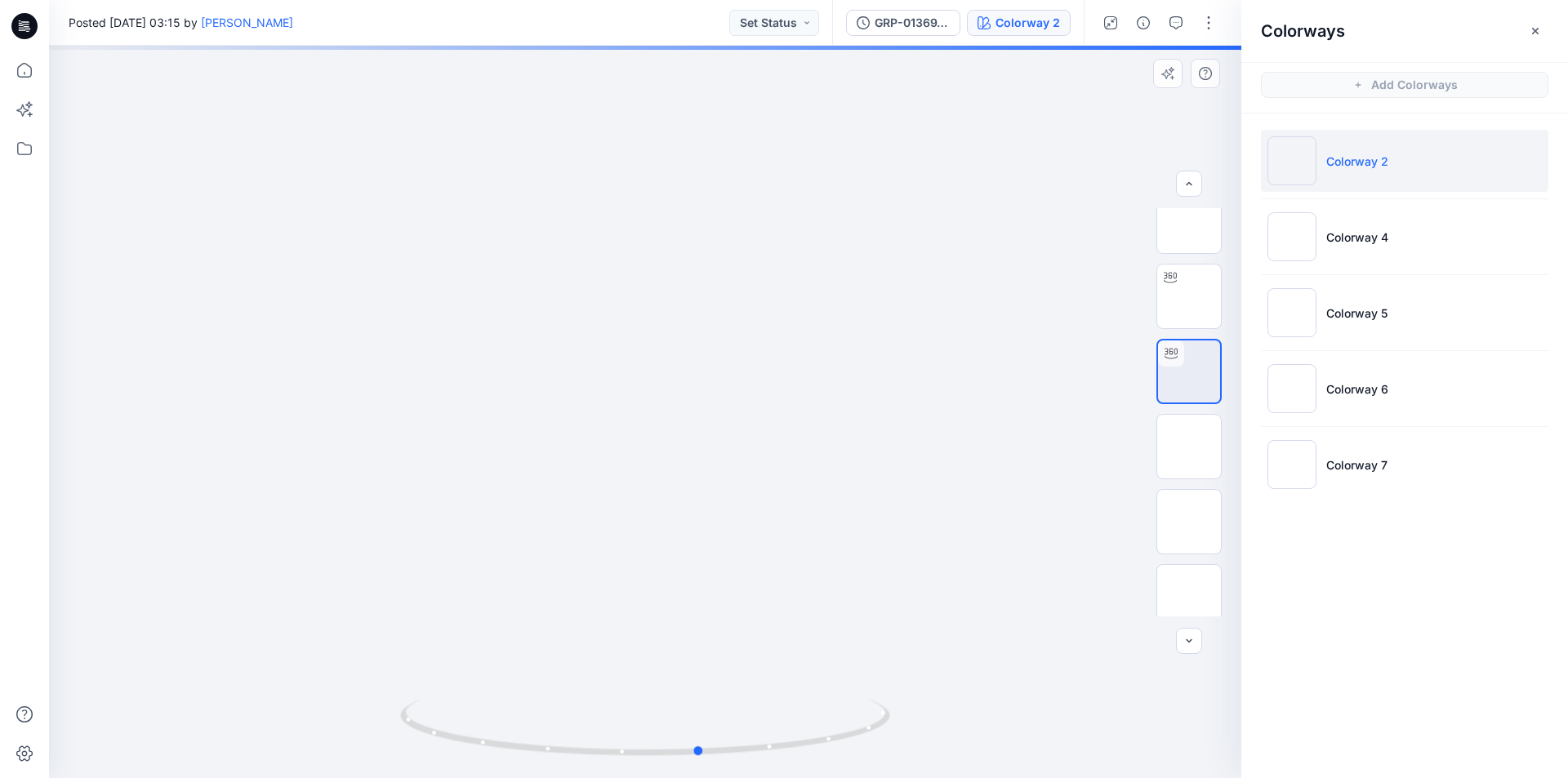
drag, startPoint x: 595, startPoint y: 160, endPoint x: 682, endPoint y: 564, distance: 413.3
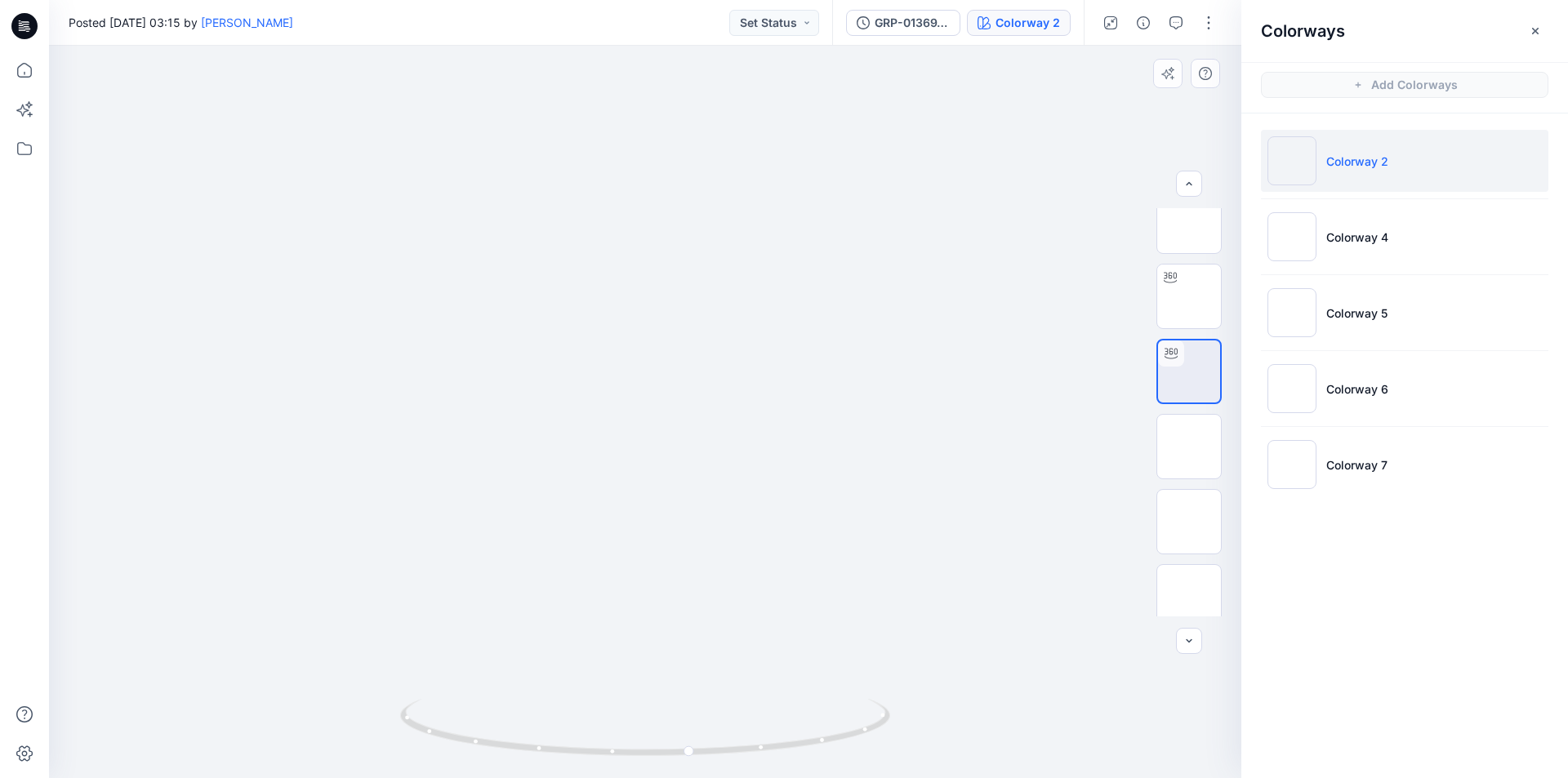
drag, startPoint x: 678, startPoint y: 315, endPoint x: 711, endPoint y: 682, distance: 368.5
drag, startPoint x: 803, startPoint y: 738, endPoint x: 797, endPoint y: 723, distance: 16.2
click at [797, 723] on icon at bounding box center [647, 729] width 494 height 61
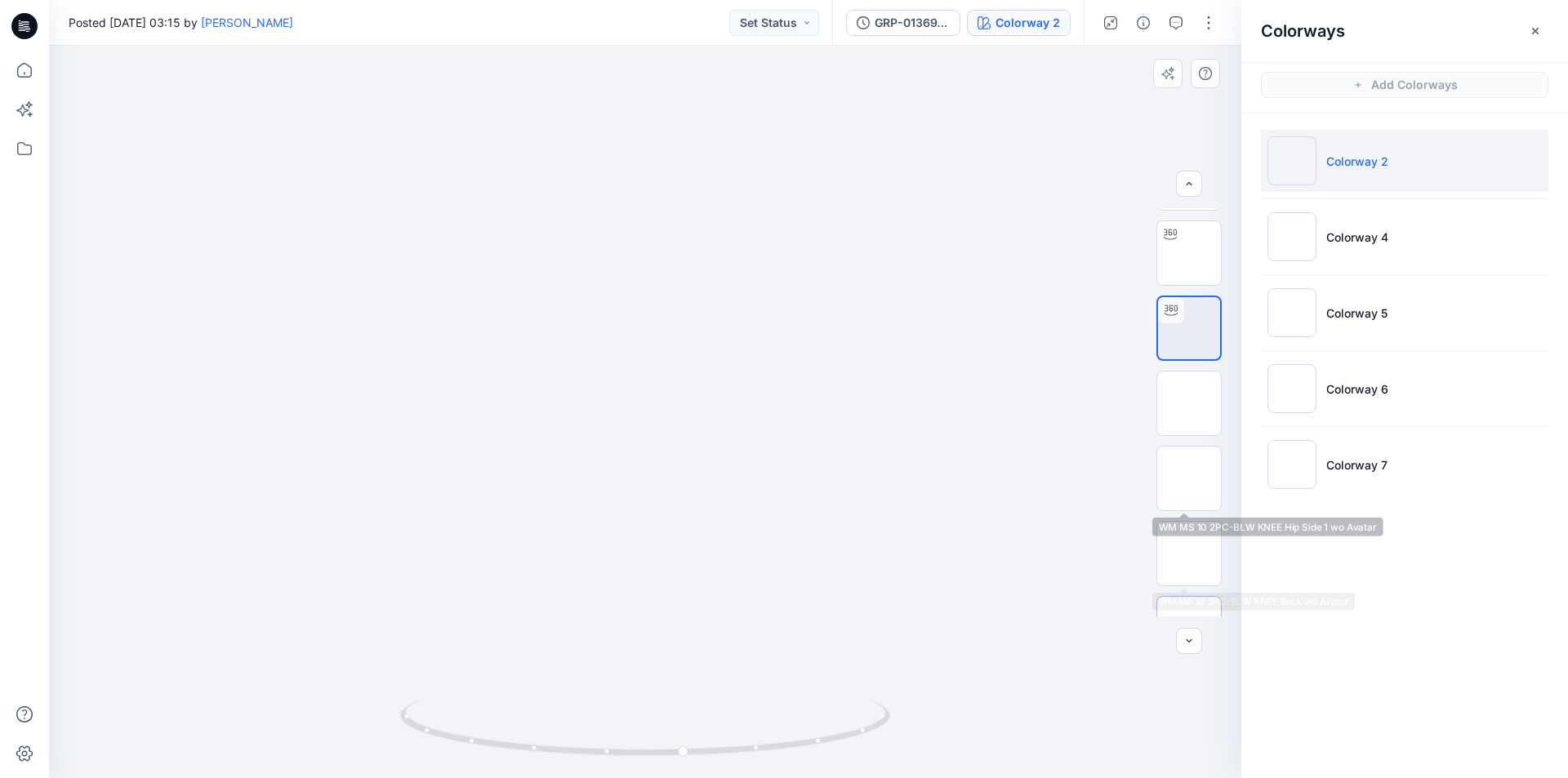
scroll to position [327, 0]
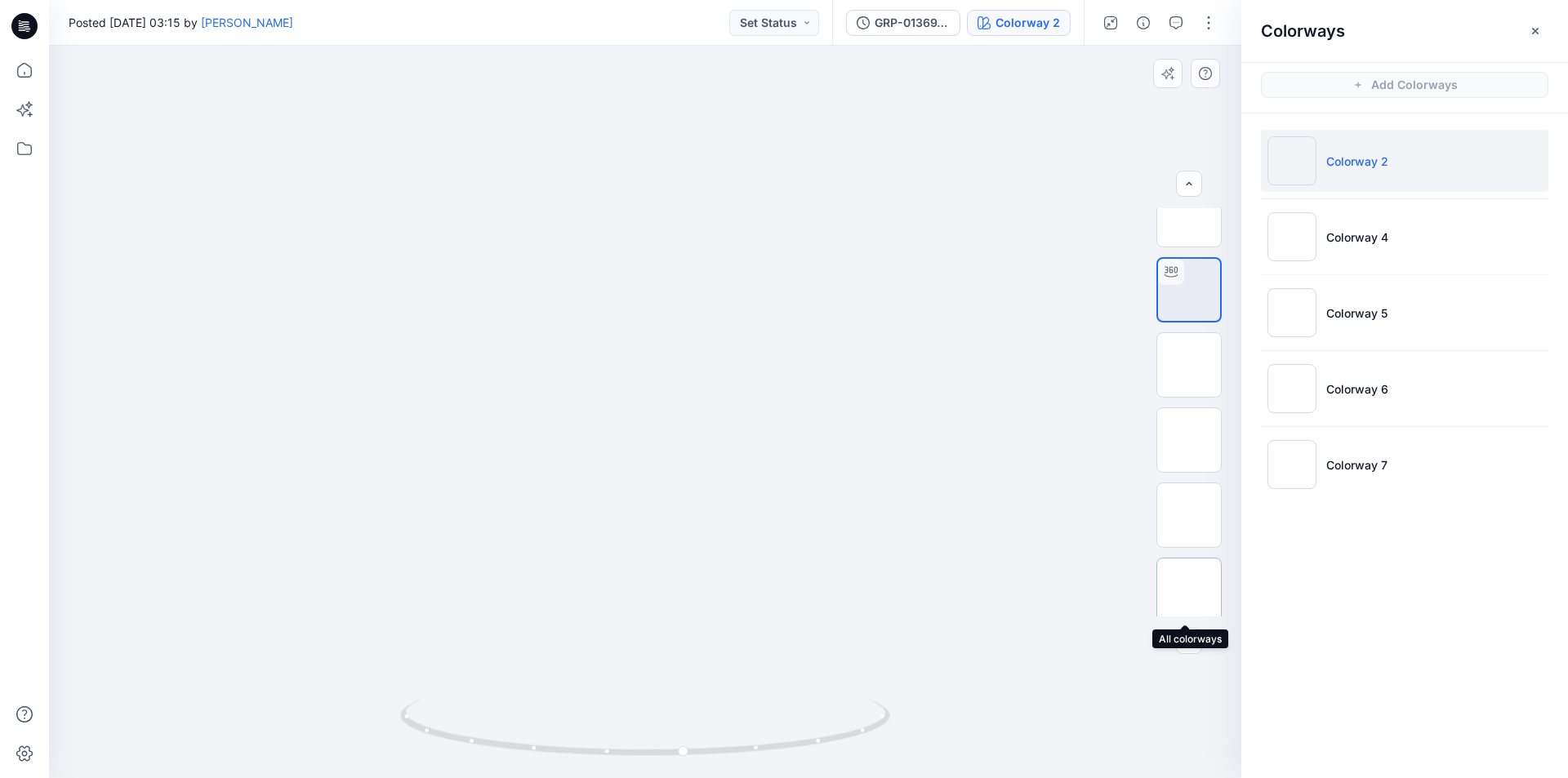
click at [1189, 590] on img at bounding box center [1189, 590] width 0 height 0
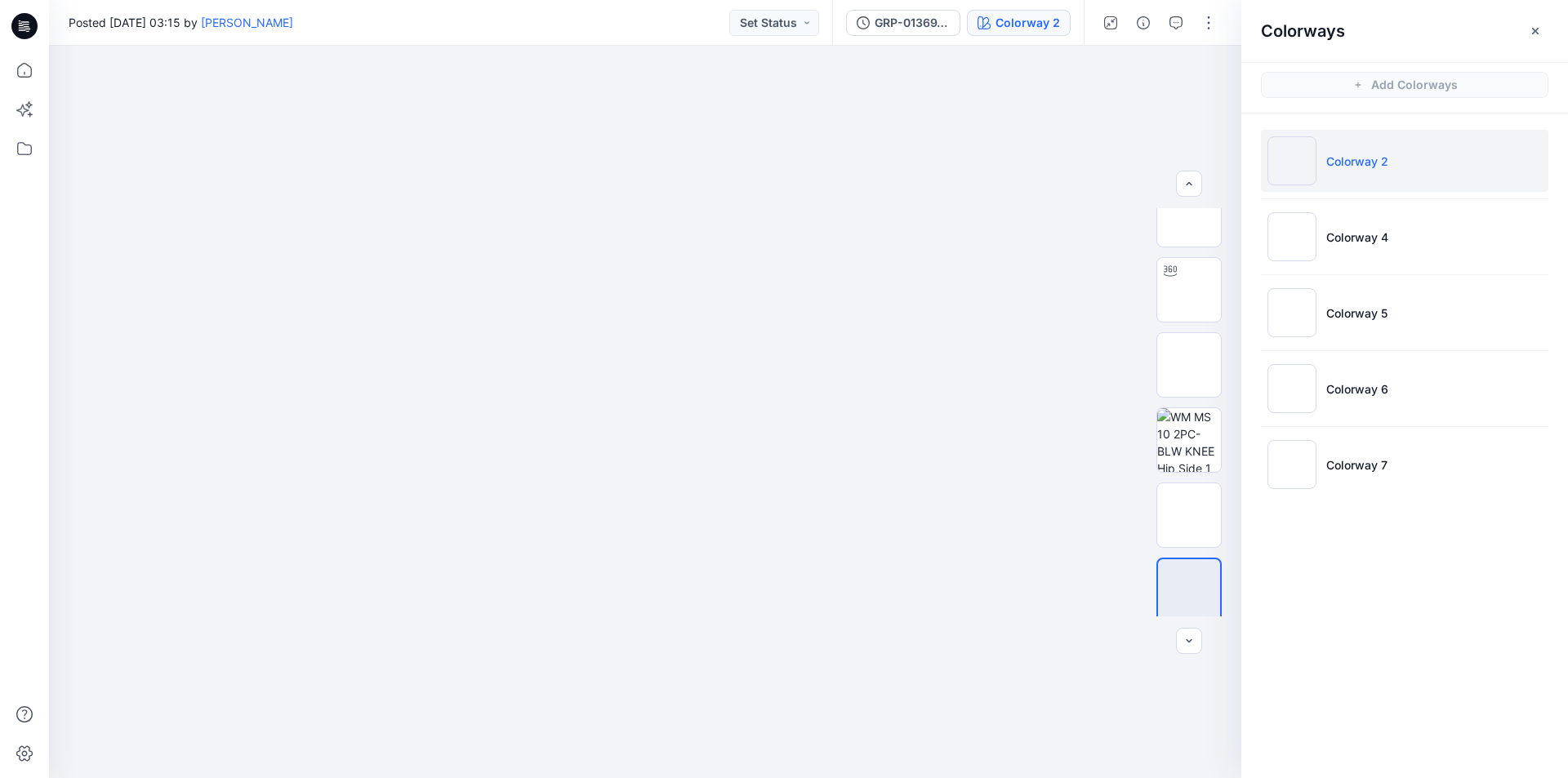
click at [540, 13] on div "Posted Friday, December 01, 2023 03:15 by Suresh Perera Set Status" at bounding box center [440, 22] width 783 height 45
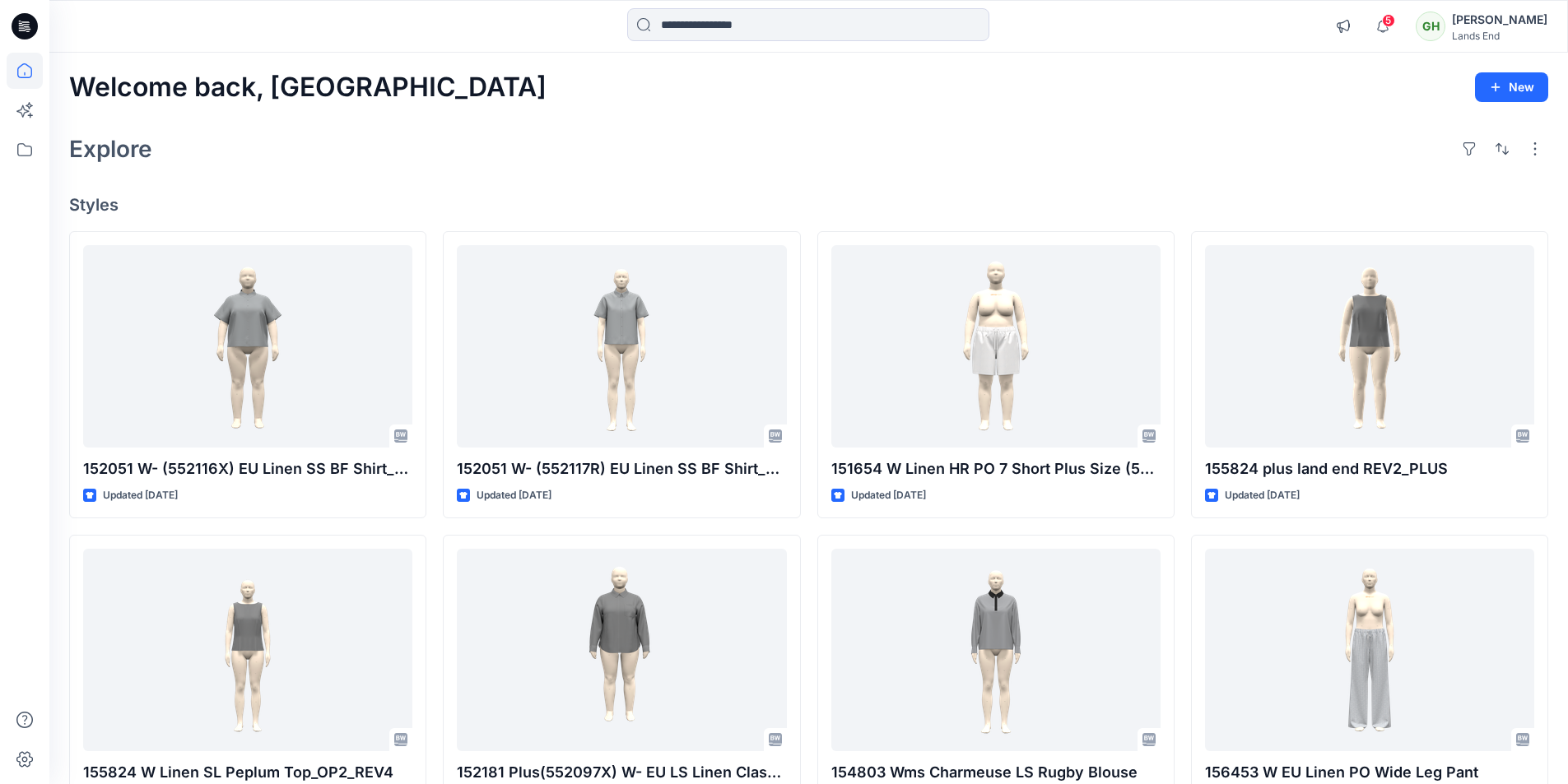
click at [454, 193] on div "Welcome back, Gayan New Explore Styles 152051 W- (552116X) EU Linen SS BF Shirt…" at bounding box center [809, 629] width 1519 height 1152
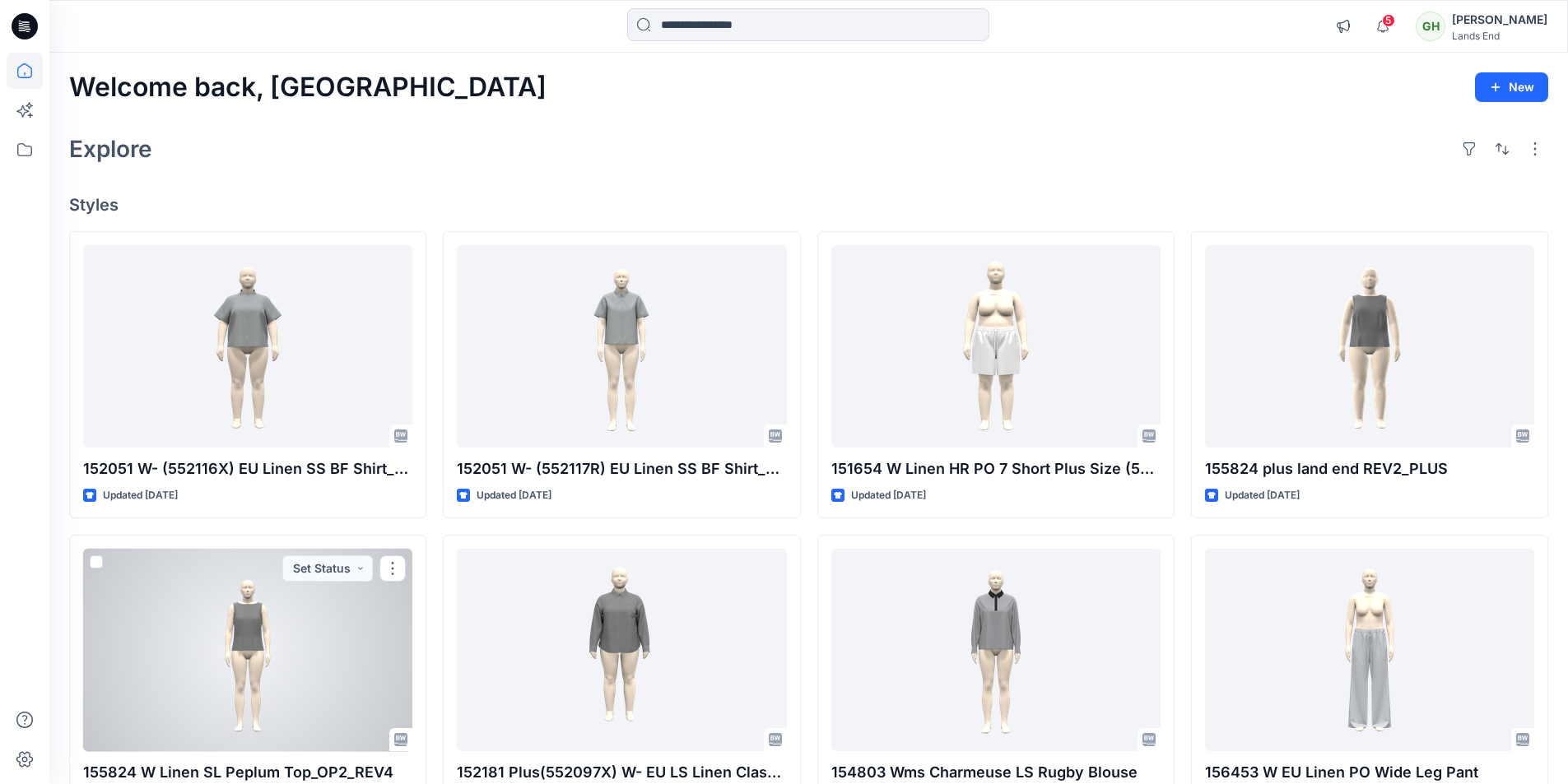
click at [271, 648] on div at bounding box center [248, 651] width 329 height 204
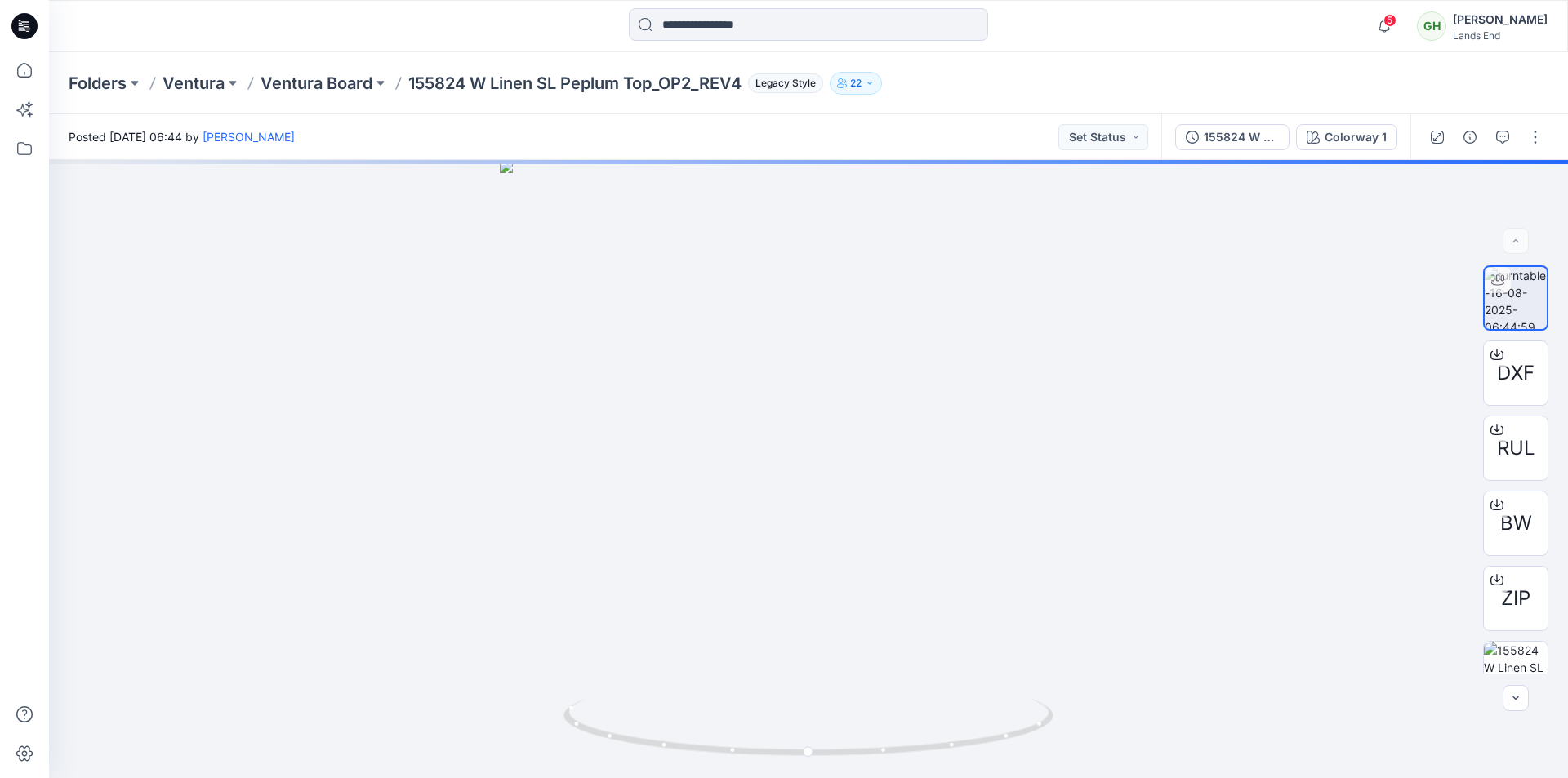
click at [33, 38] on icon at bounding box center [24, 26] width 26 height 52
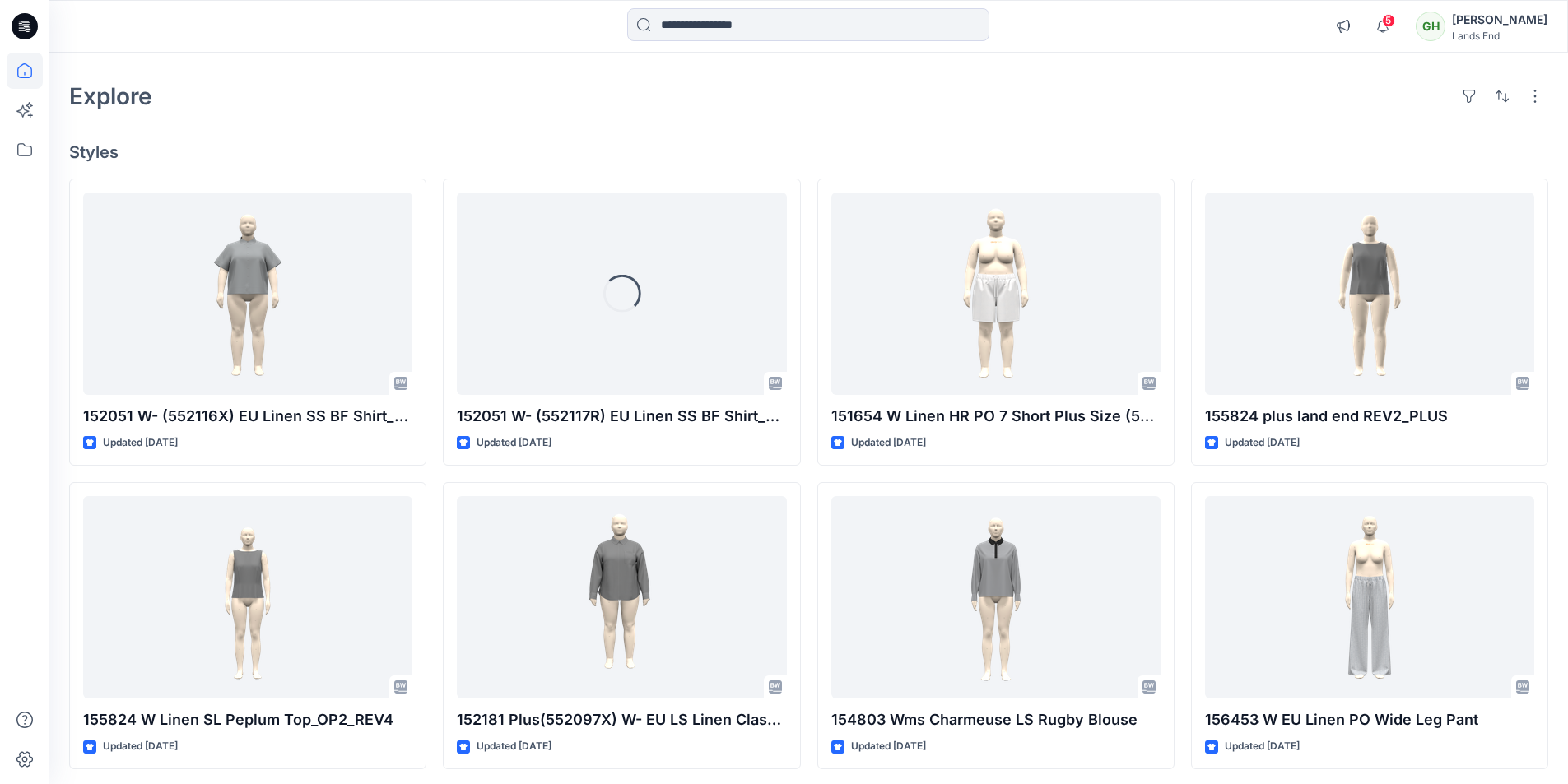
scroll to position [82, 0]
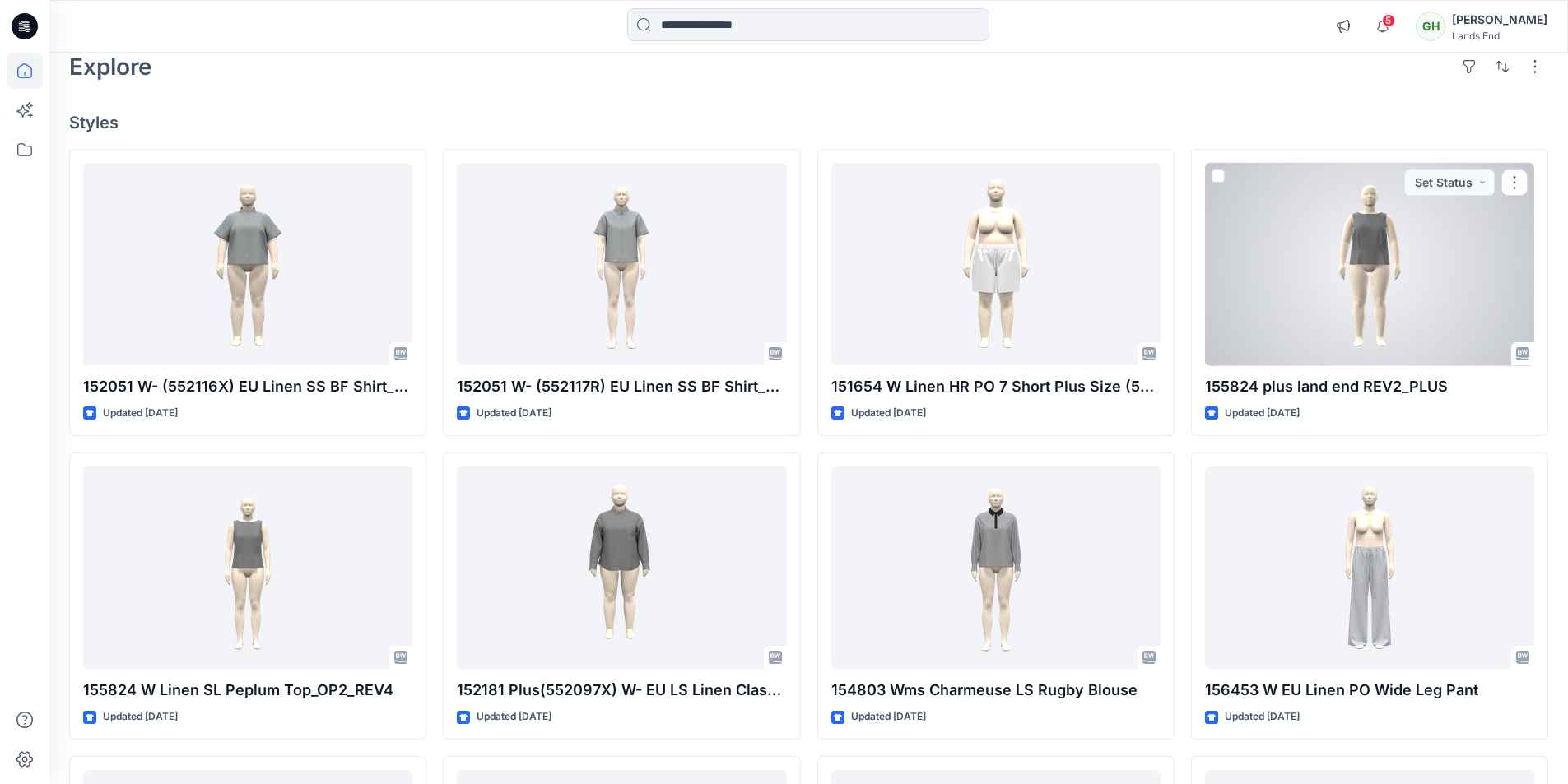
click at [1375, 272] on div at bounding box center [1369, 265] width 329 height 204
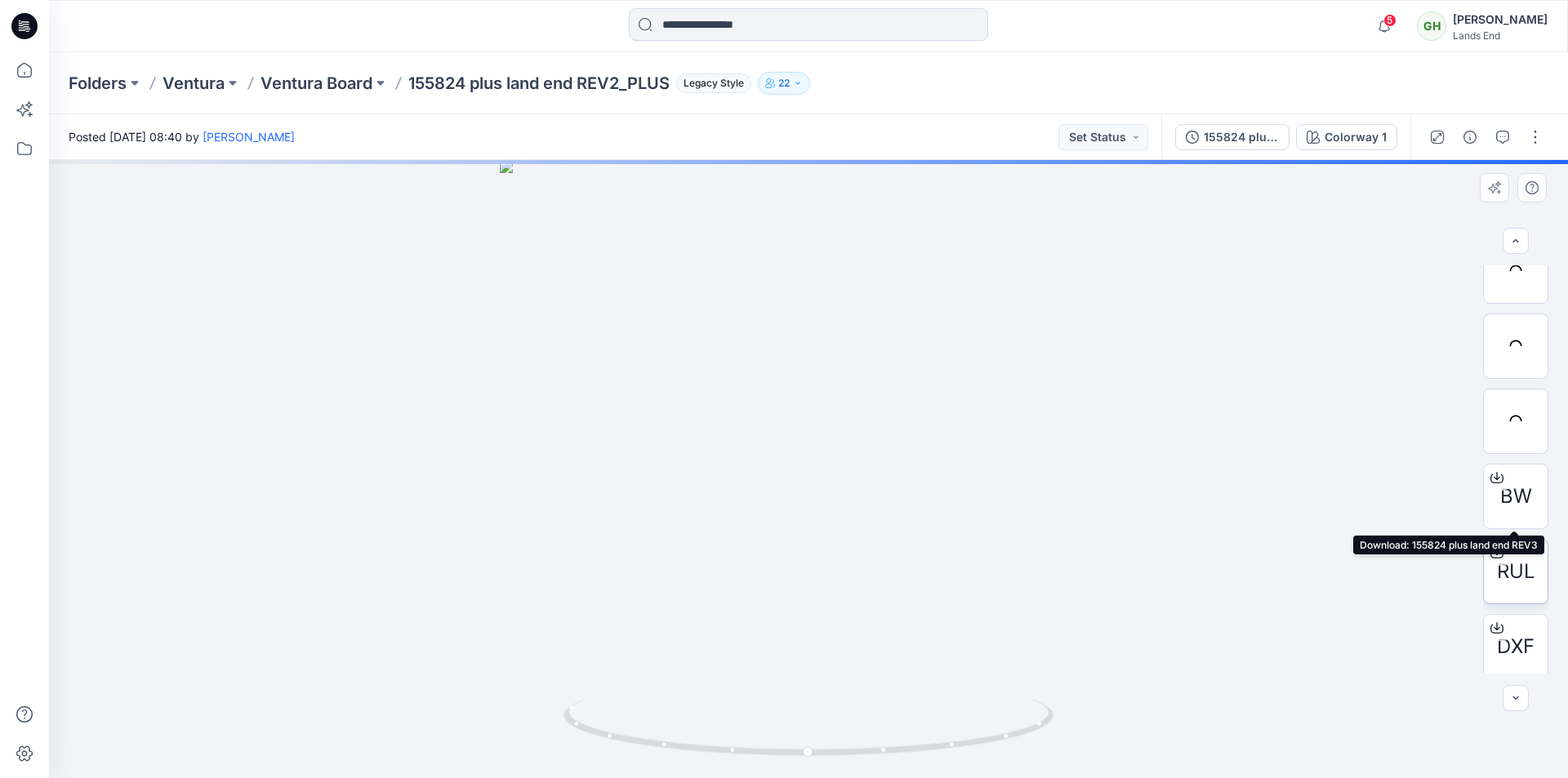
scroll to position [183, 0]
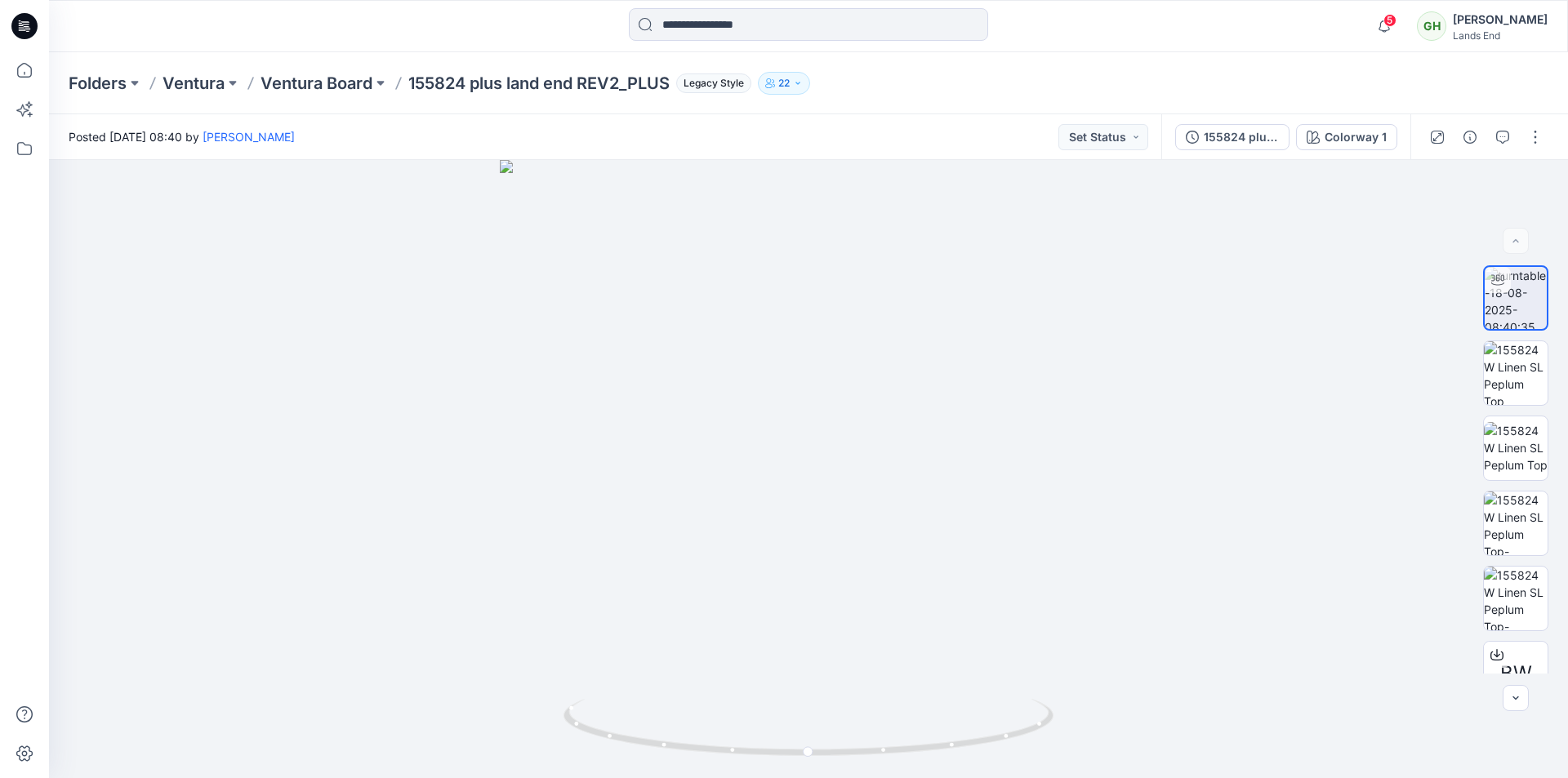
click at [851, 121] on div "Posted [DATE] 08:40 by [PERSON_NAME] Set Status" at bounding box center [605, 136] width 1112 height 45
click at [1023, 95] on div "Folders [PERSON_NAME] Board 155824 plus land end REV2_PLUS Legacy Style 22" at bounding box center [808, 83] width 1519 height 62
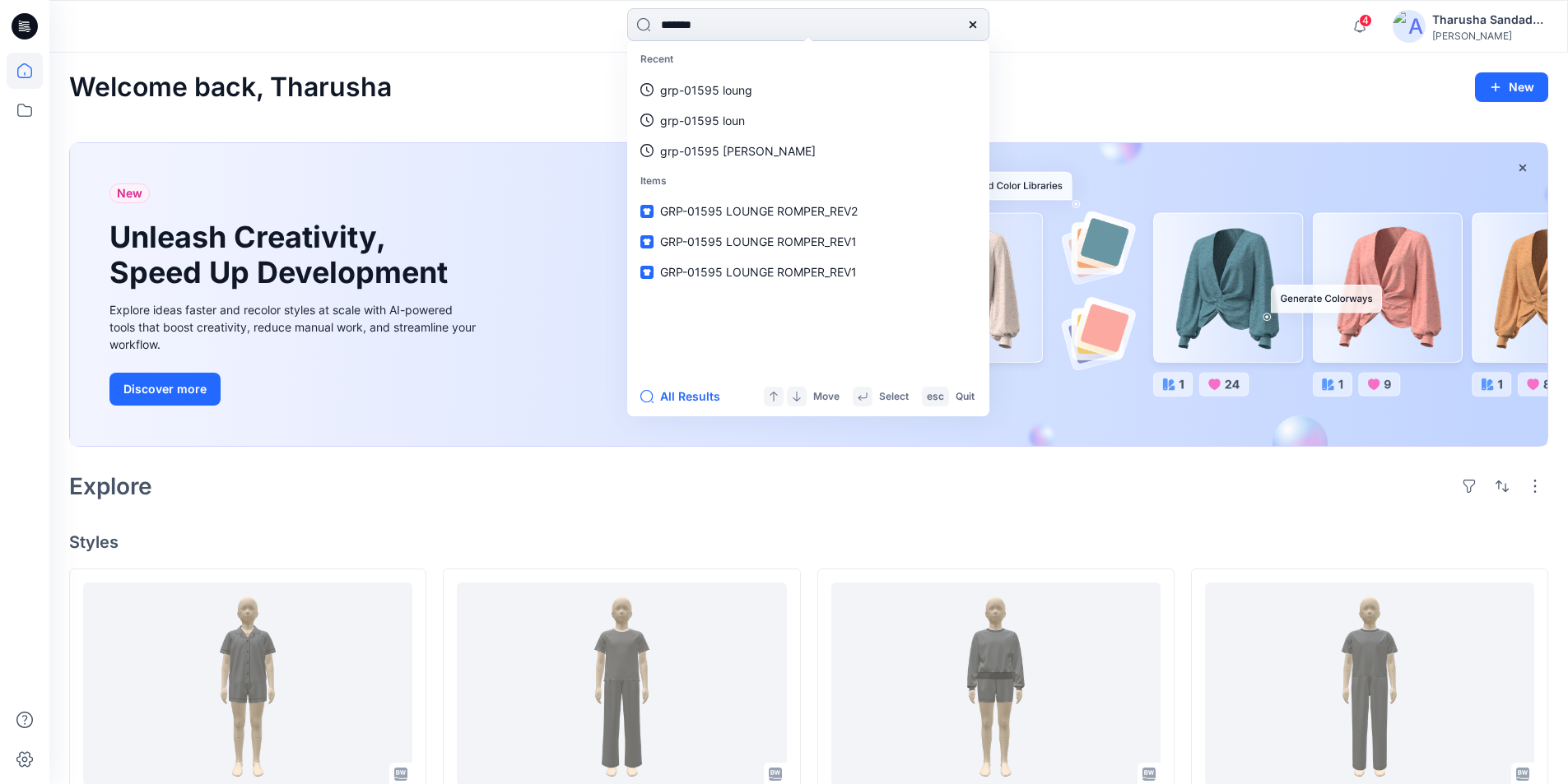
type input "*******"
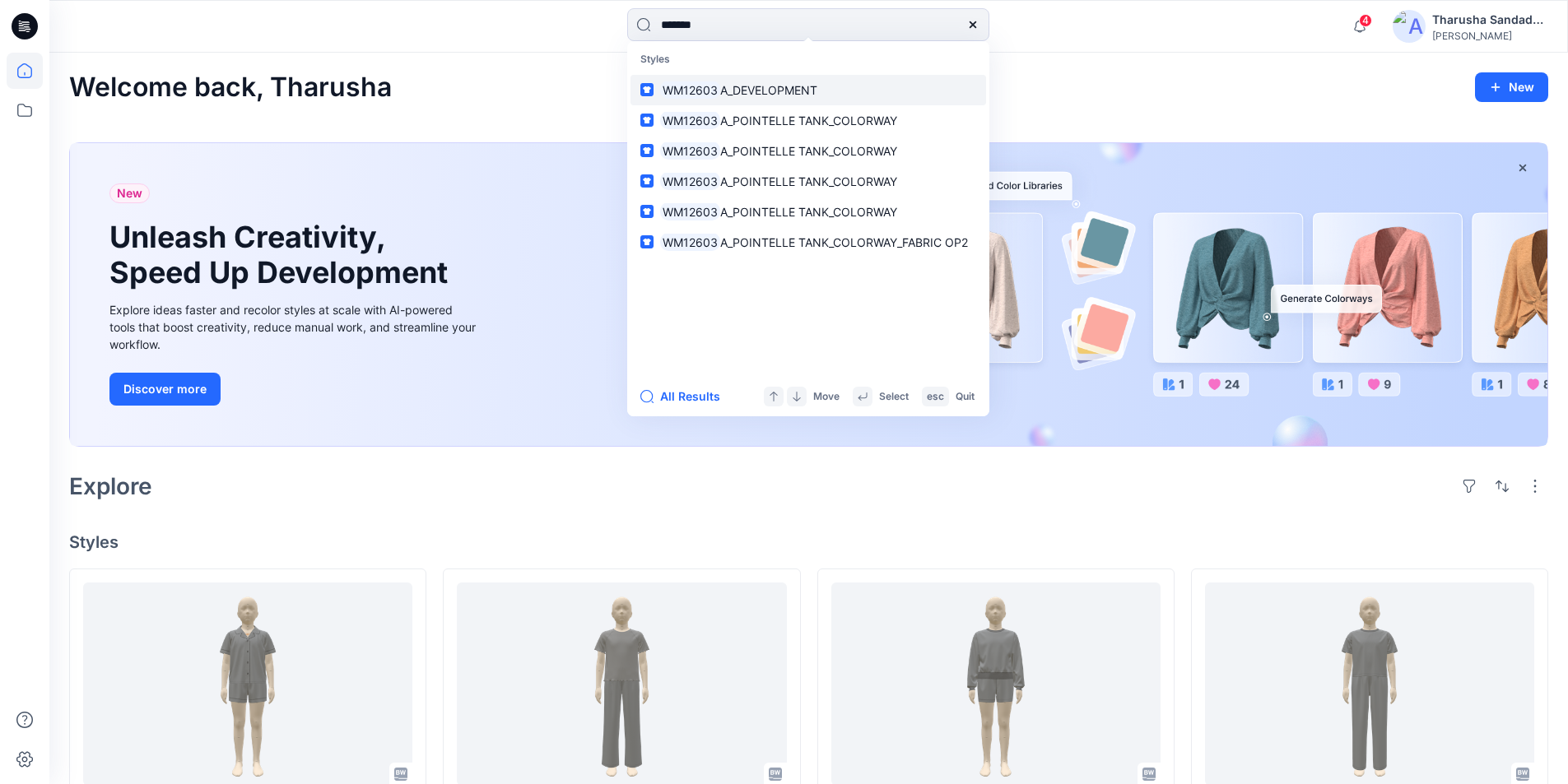
click at [767, 98] on link "WM12603 A_DEVELOPMENT" at bounding box center [808, 90] width 356 height 31
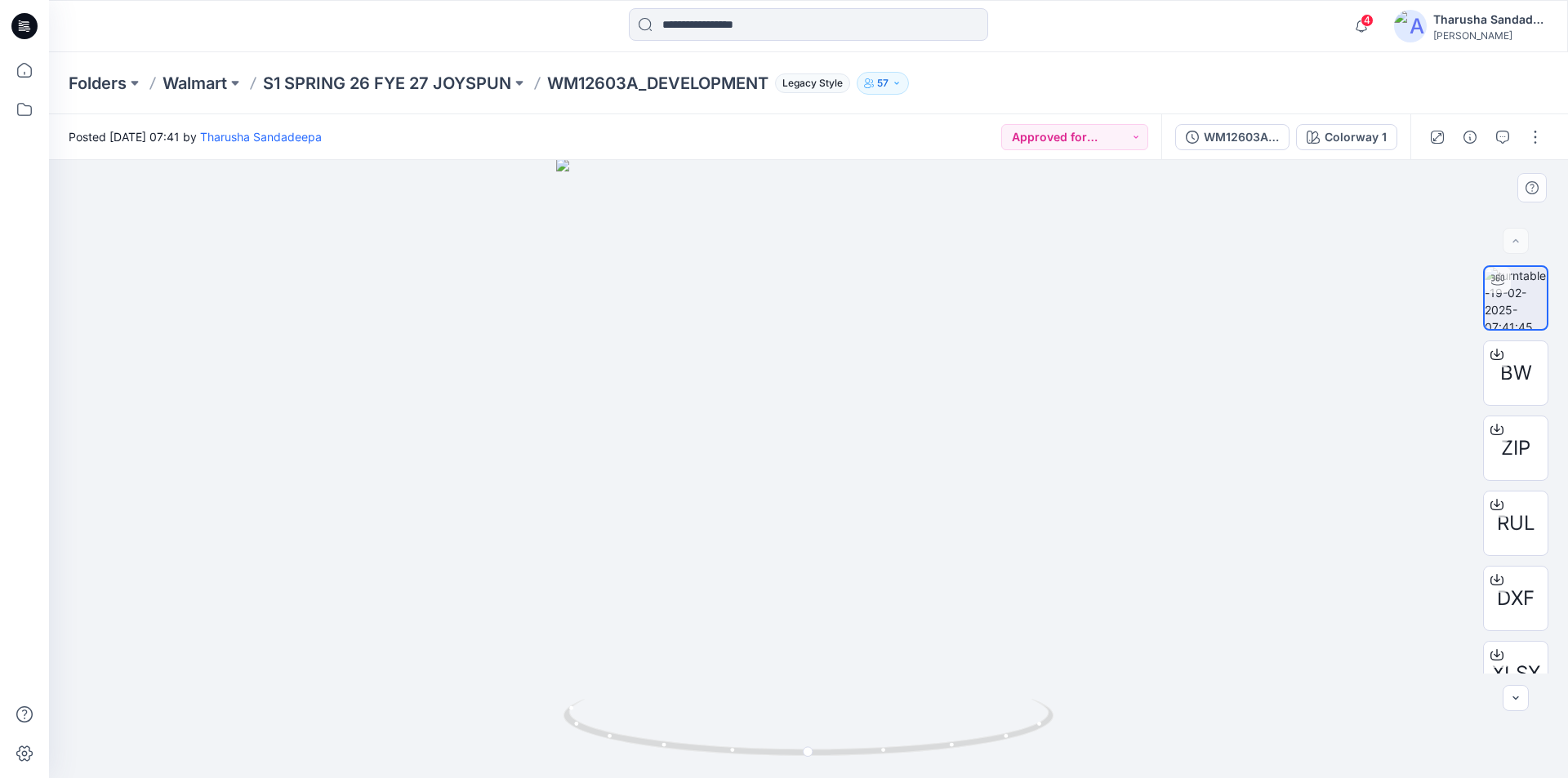
drag, startPoint x: 818, startPoint y: 223, endPoint x: 824, endPoint y: 579, distance: 356.1
drag, startPoint x: 1022, startPoint y: 735, endPoint x: 806, endPoint y: 720, distance: 216.5
click at [806, 720] on icon at bounding box center [810, 729] width 494 height 61
click at [943, 745] on icon at bounding box center [810, 729] width 494 height 61
drag, startPoint x: 747, startPoint y: 754, endPoint x: 835, endPoint y: 751, distance: 88.1
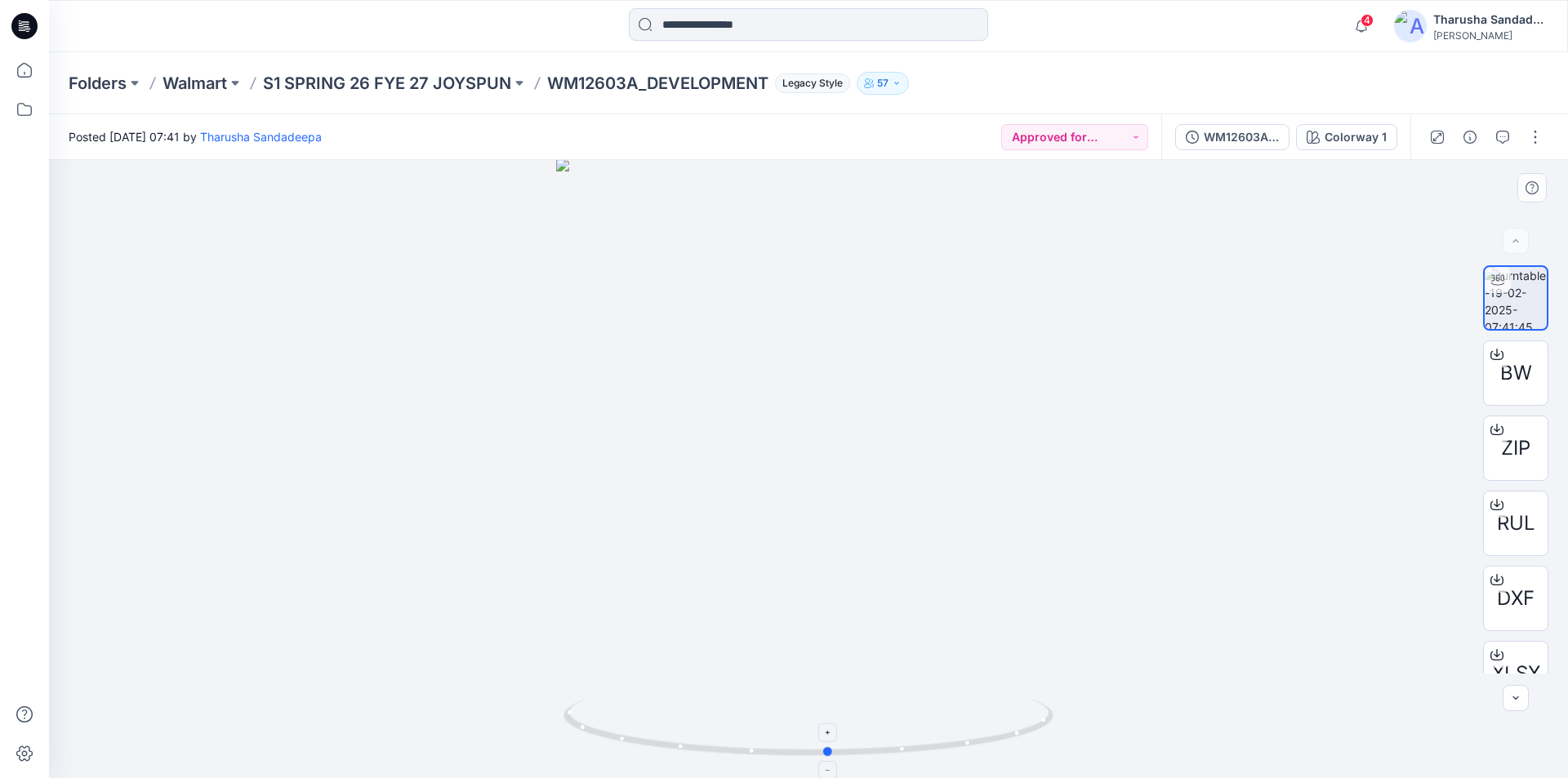
click at [835, 751] on icon at bounding box center [810, 729] width 494 height 61
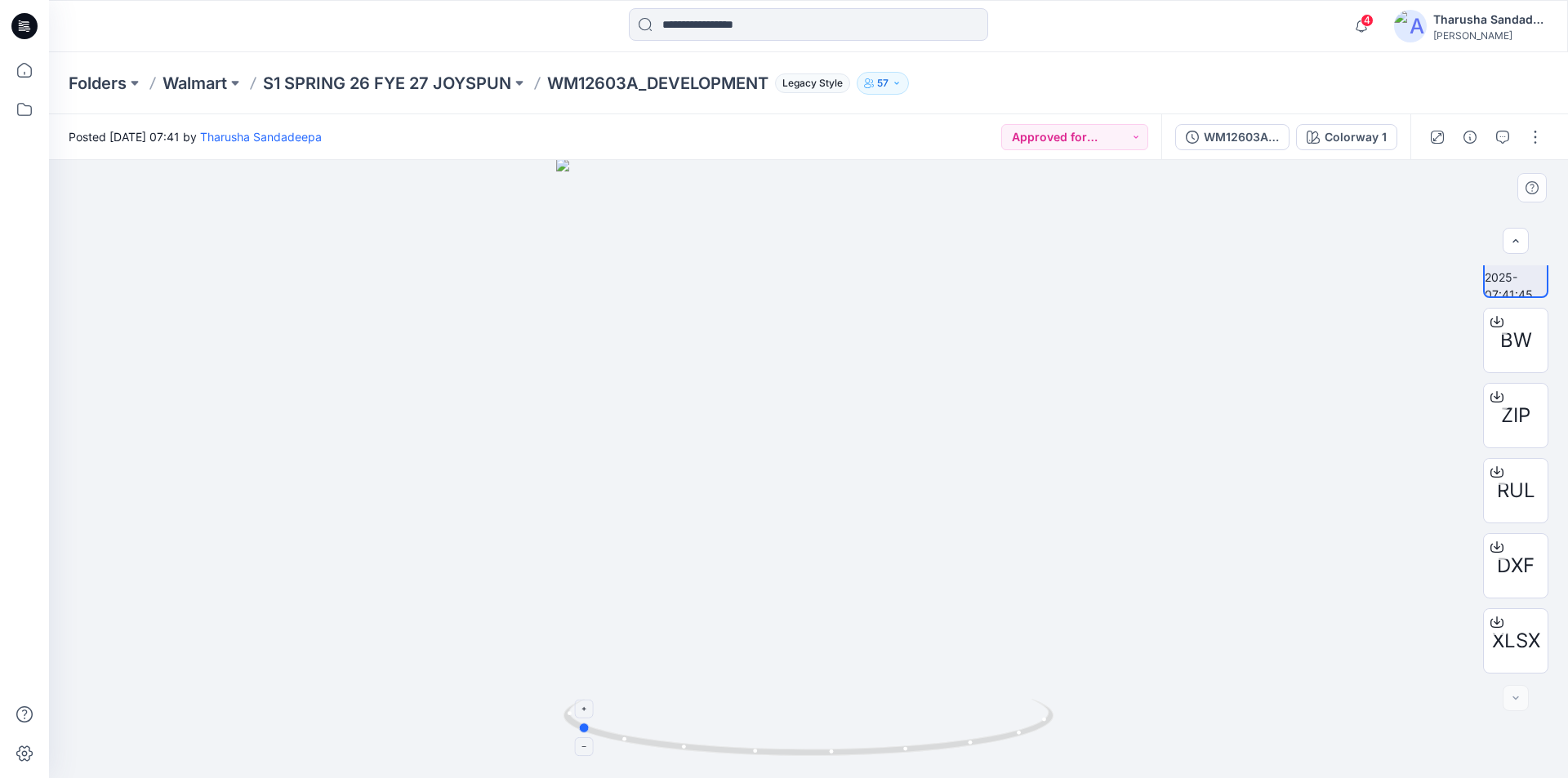
drag, startPoint x: 966, startPoint y: 745, endPoint x: 713, endPoint y: 715, distance: 254.8
click at [713, 715] on icon at bounding box center [810, 729] width 494 height 61
